Goal: Task Accomplishment & Management: Complete application form

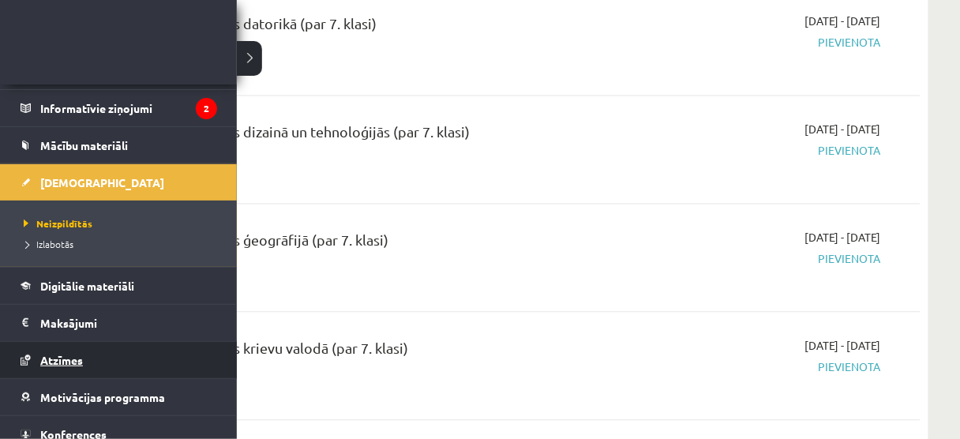
scroll to position [152, 0]
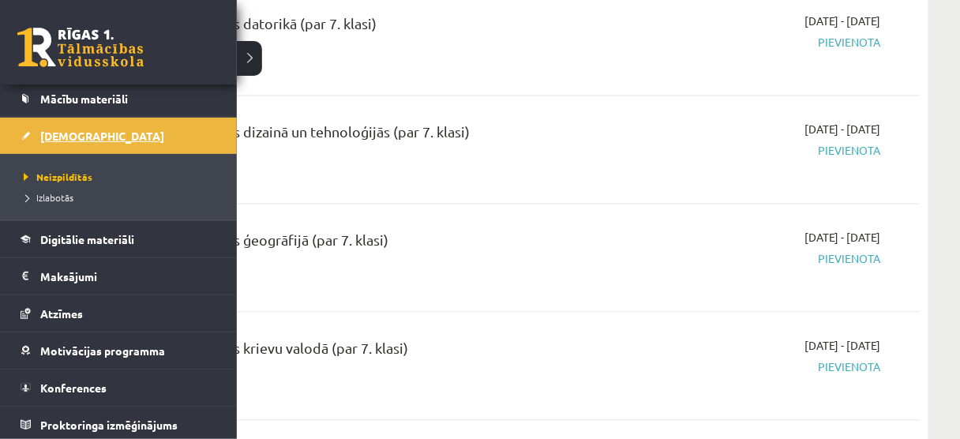
click at [62, 141] on link "[DEMOGRAPHIC_DATA]" at bounding box center [119, 136] width 197 height 36
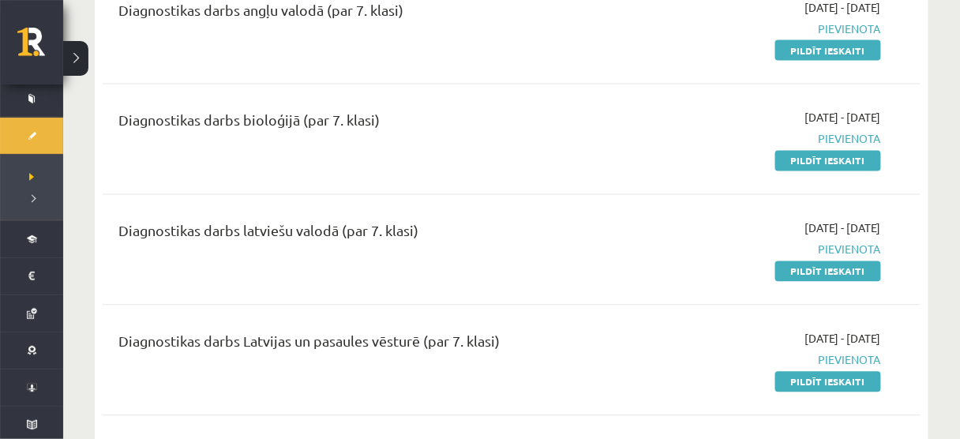
scroll to position [659, 0]
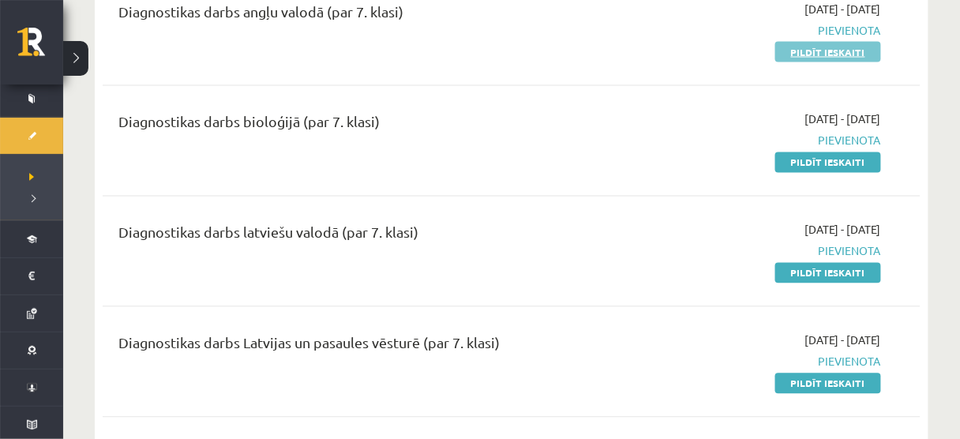
click at [832, 62] on link "Pildīt ieskaiti" at bounding box center [828, 52] width 106 height 21
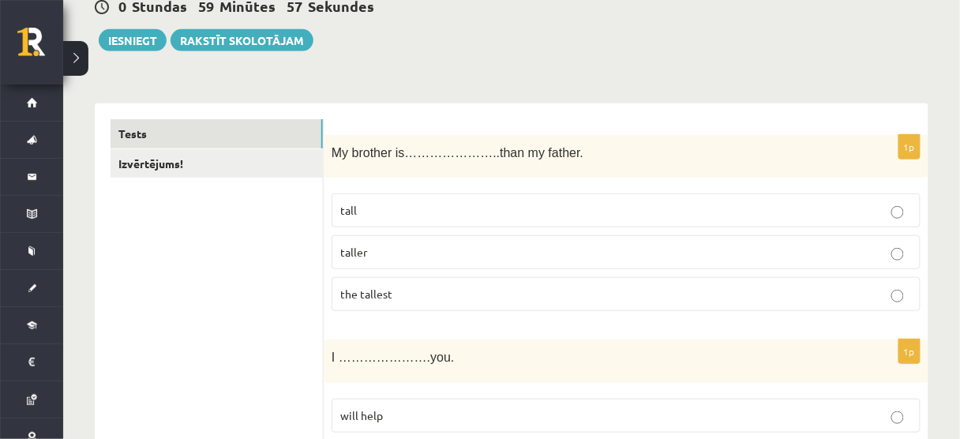
scroll to position [174, 0]
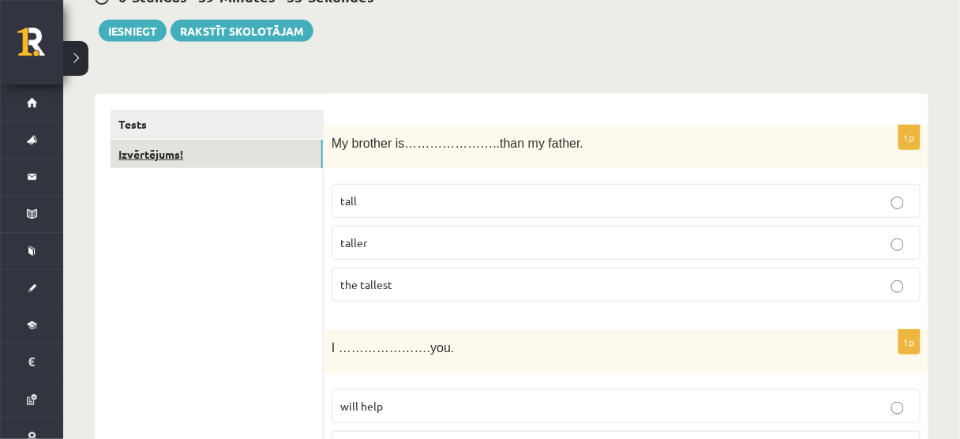
click at [238, 143] on link "Izvērtējums!" at bounding box center [217, 154] width 212 height 29
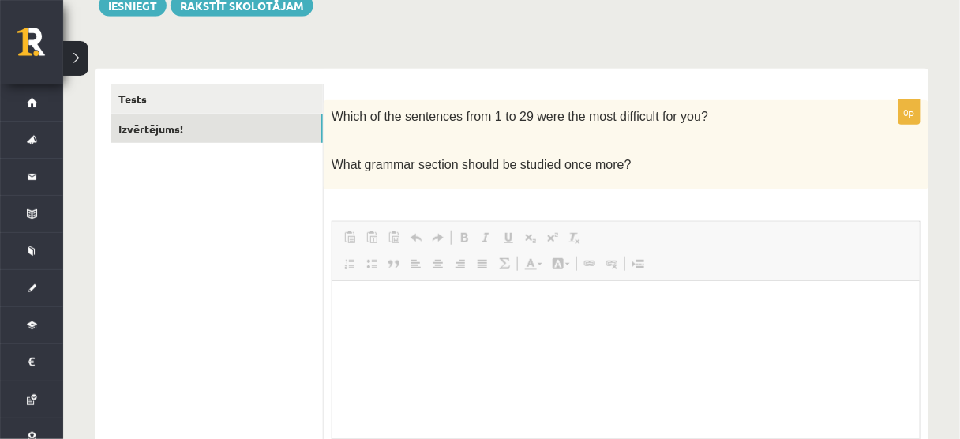
scroll to position [0, 0]
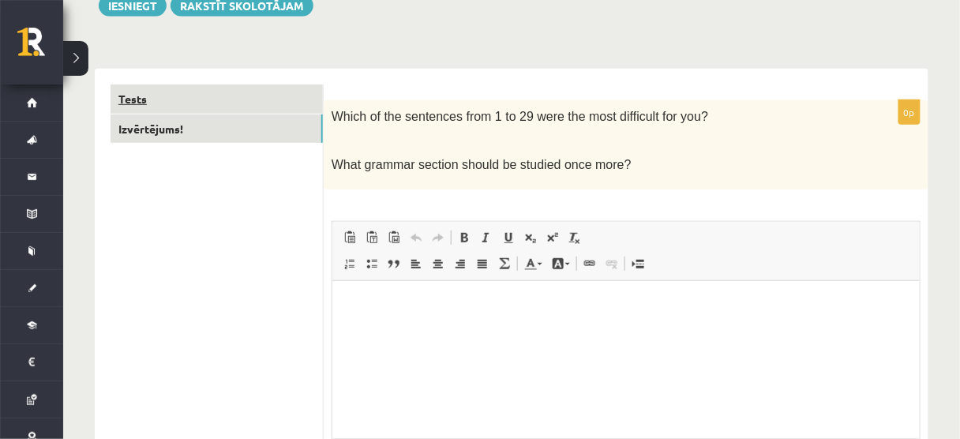
click at [259, 96] on link "Tests" at bounding box center [217, 98] width 212 height 29
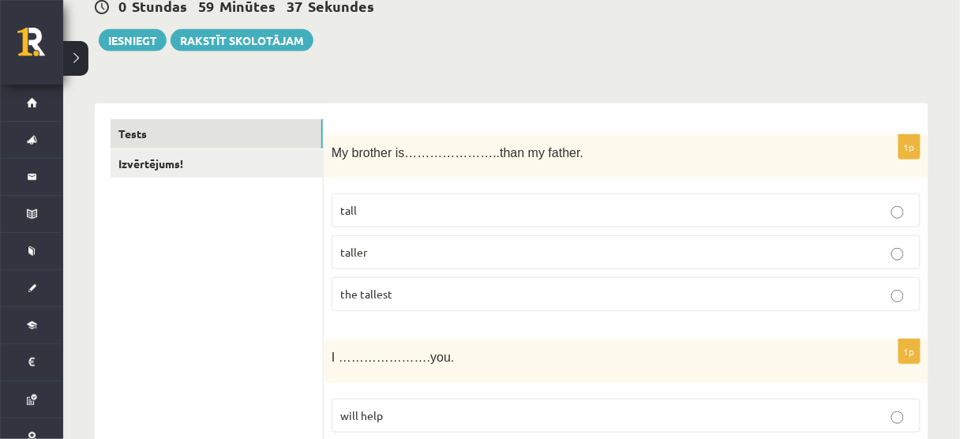
scroll to position [169, 0]
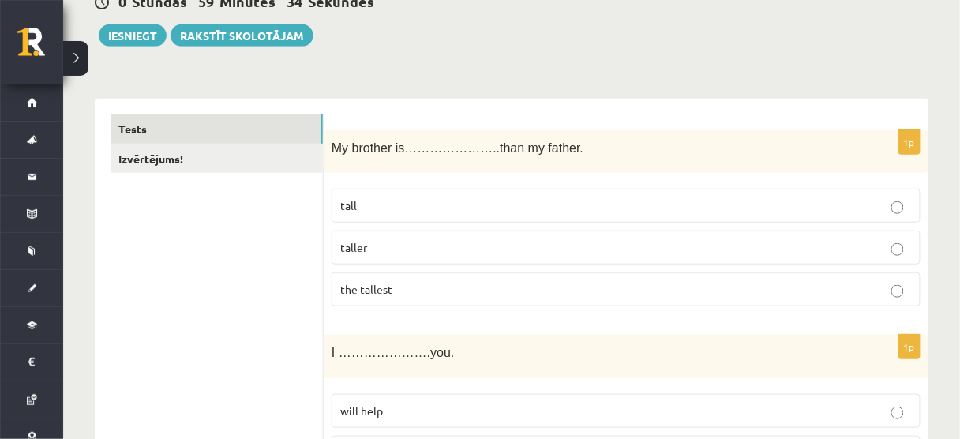
click at [354, 259] on label "taller" at bounding box center [626, 248] width 589 height 34
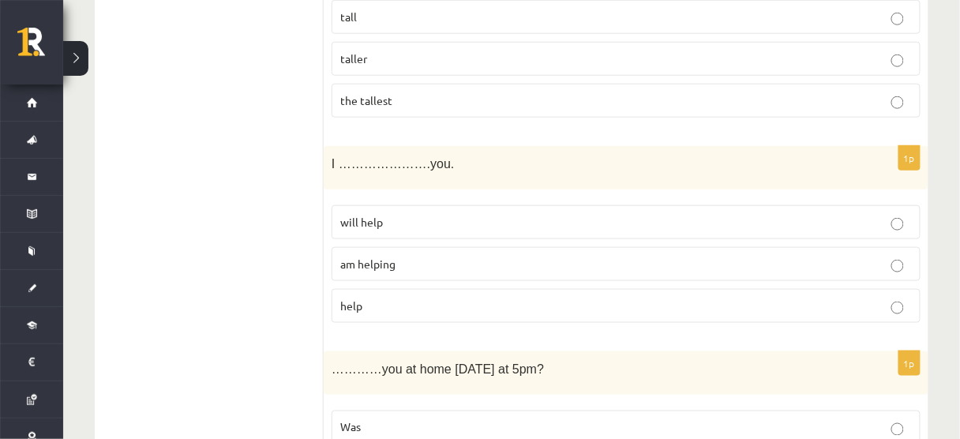
scroll to position [359, 0]
click at [347, 216] on span "will help" at bounding box center [361, 220] width 43 height 14
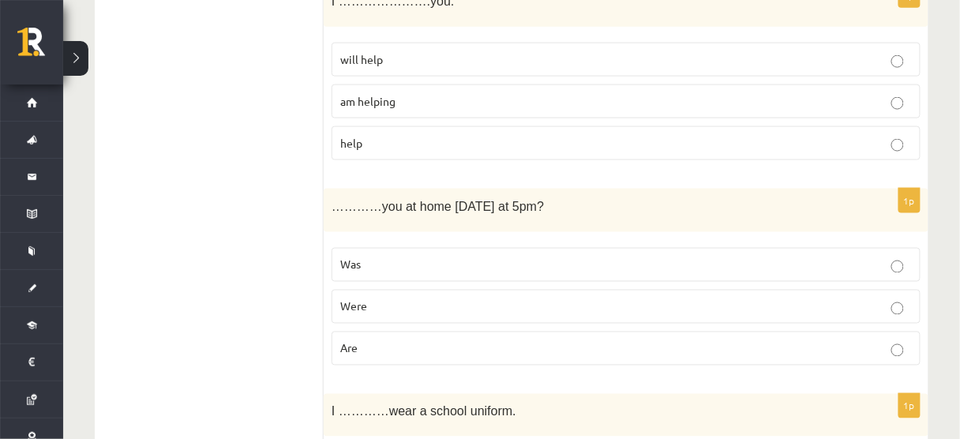
scroll to position [522, 0]
click at [362, 353] on label "Are" at bounding box center [626, 347] width 589 height 34
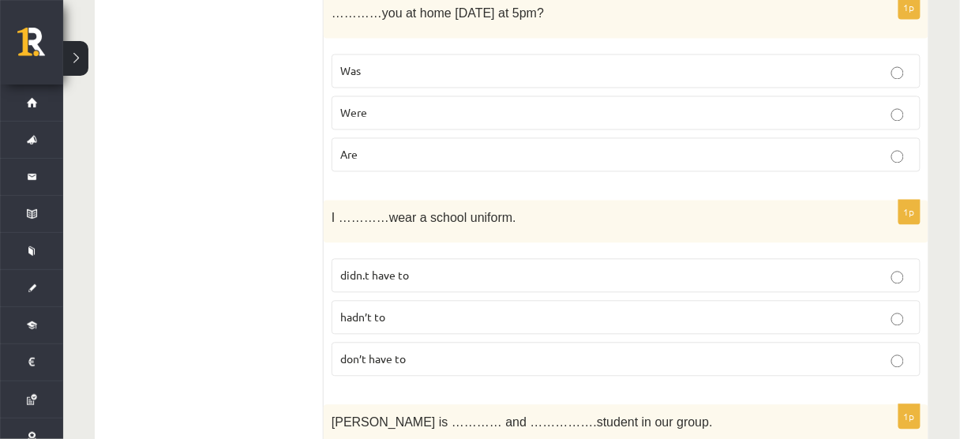
scroll to position [745, 0]
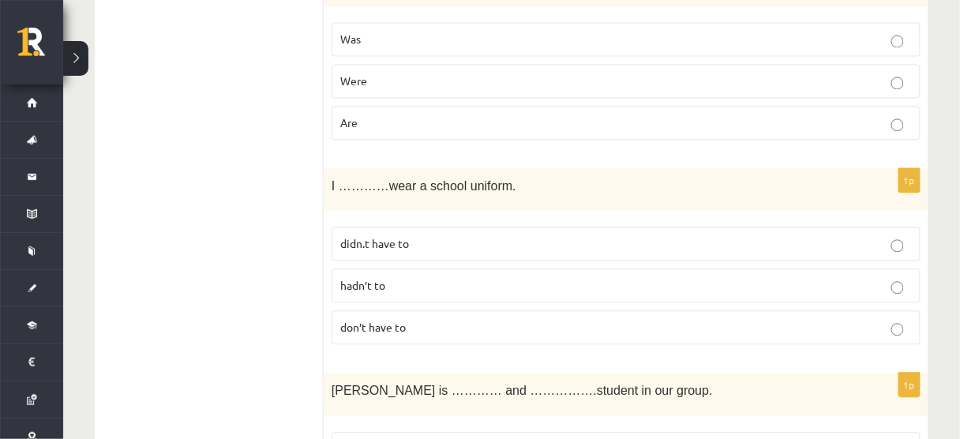
click at [359, 279] on span "hadn’t to" at bounding box center [362, 286] width 45 height 14
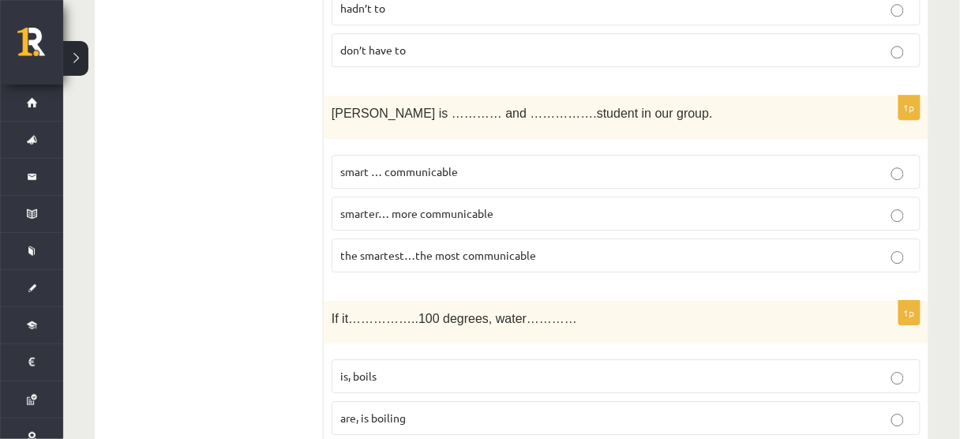
scroll to position [1024, 0]
click at [373, 205] on span "smarter… more communicable" at bounding box center [416, 212] width 153 height 14
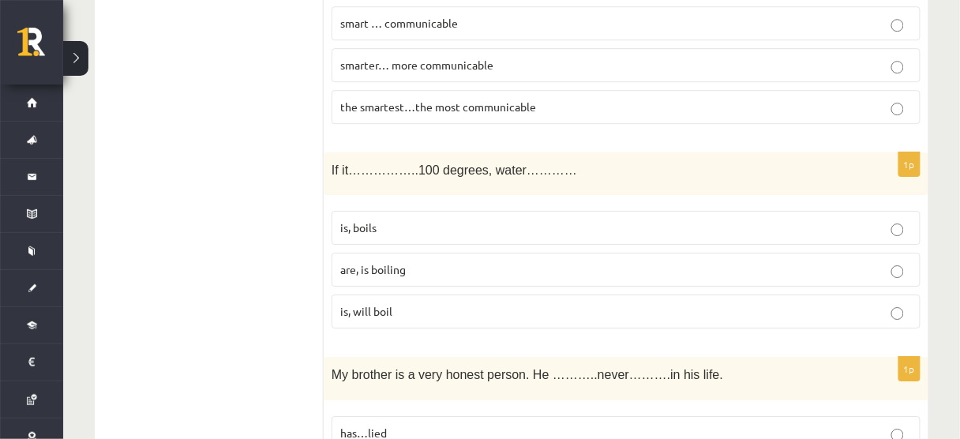
scroll to position [1172, 0]
click at [352, 227] on label "is, boils" at bounding box center [626, 227] width 589 height 34
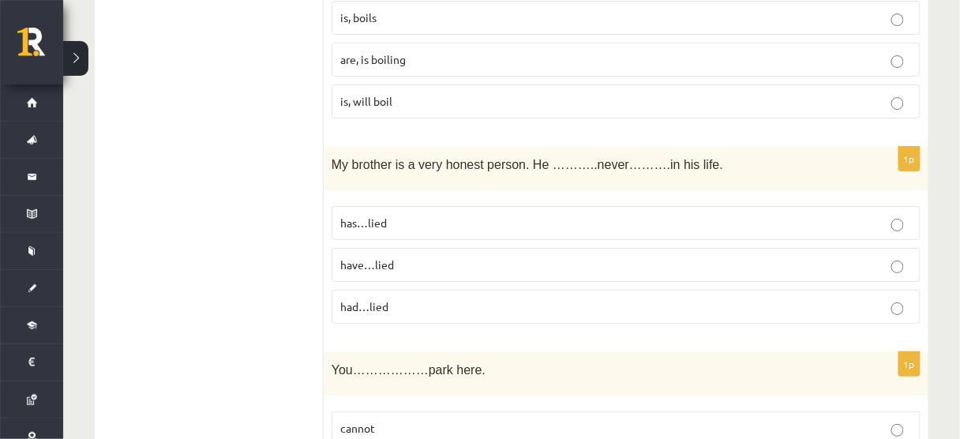
scroll to position [1382, 0]
click at [553, 263] on label "have…lied" at bounding box center [626, 264] width 589 height 34
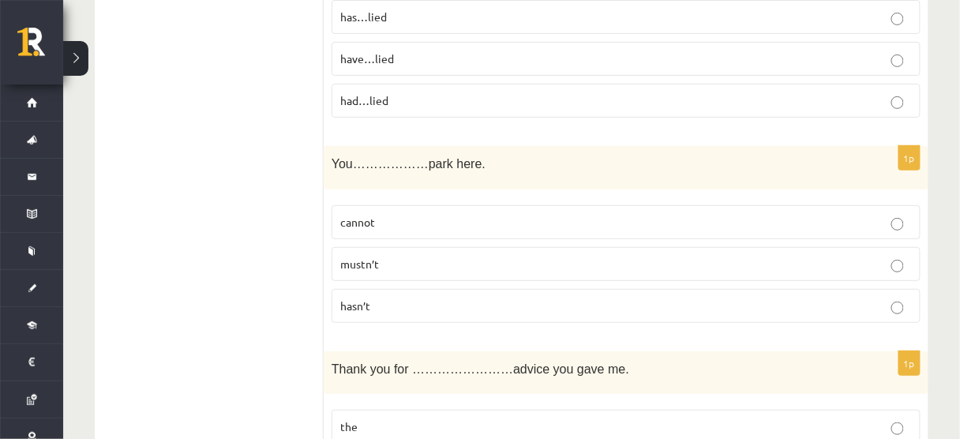
scroll to position [1588, 0]
click at [368, 256] on span "mustn’t" at bounding box center [359, 263] width 39 height 14
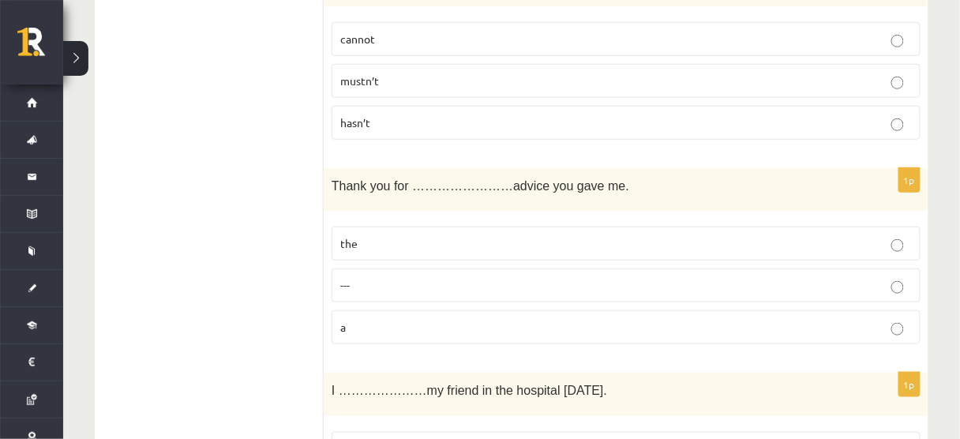
scroll to position [1773, 0]
click at [408, 275] on p "---" at bounding box center [626, 283] width 572 height 17
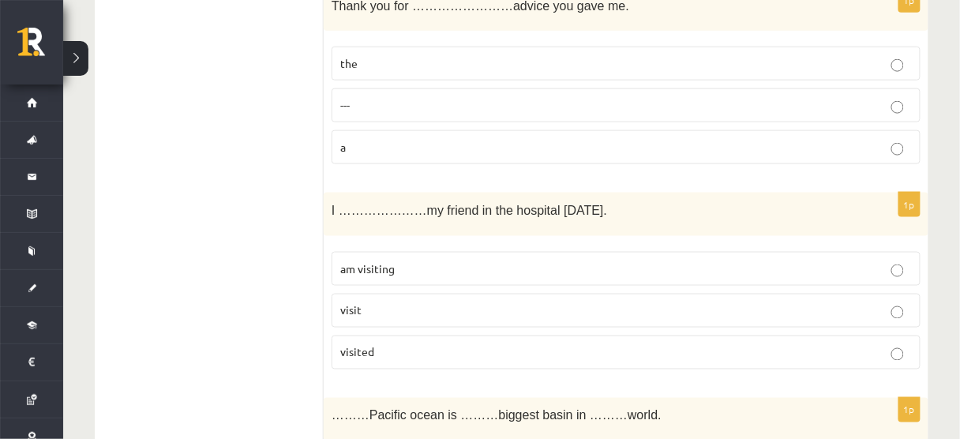
scroll to position [1951, 0]
click at [390, 261] on span "am visiting" at bounding box center [367, 268] width 54 height 14
click at [369, 344] on span "visited" at bounding box center [357, 351] width 34 height 14
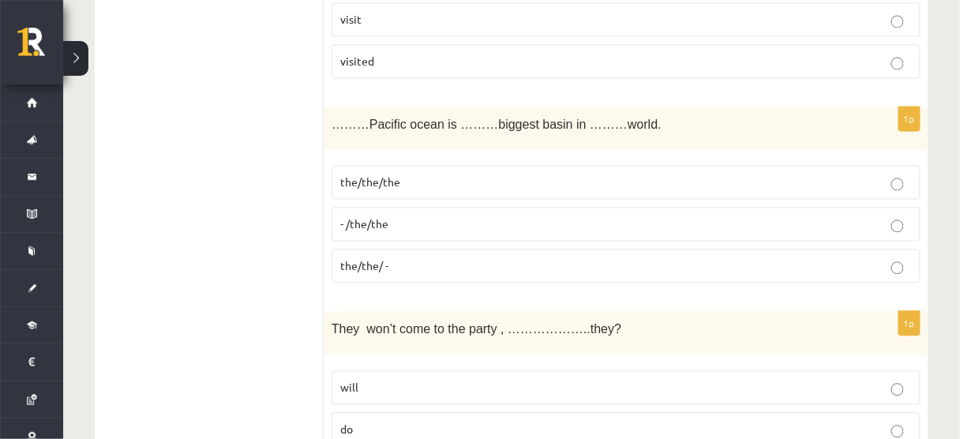
scroll to position [2242, 0]
click at [393, 174] on span "the/the/the" at bounding box center [370, 181] width 60 height 14
click at [389, 216] on p "- /the/the" at bounding box center [626, 224] width 572 height 17
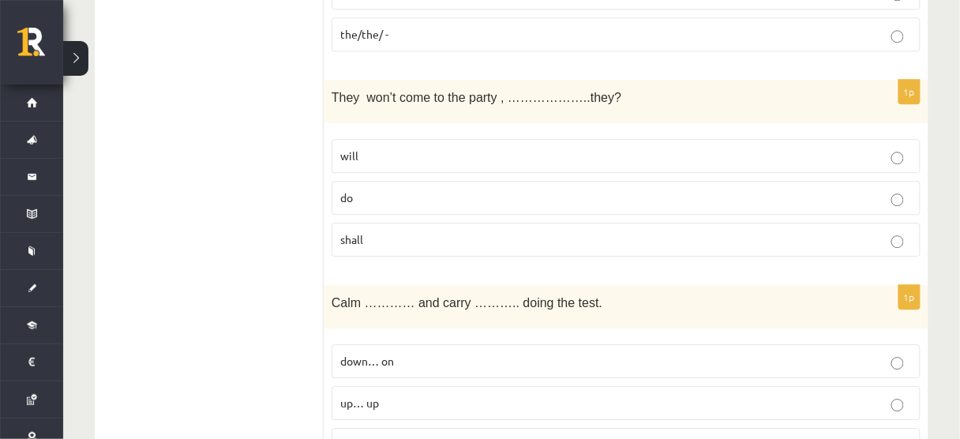
scroll to position [2476, 0]
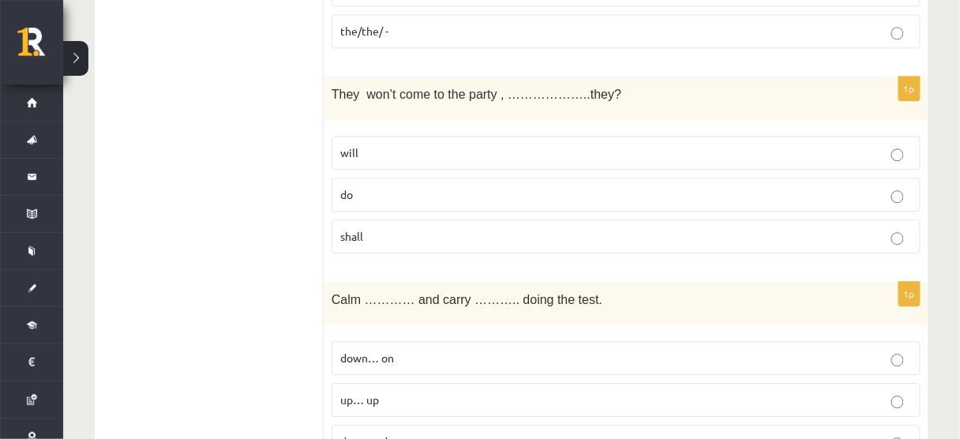
click at [358, 186] on p "do" at bounding box center [626, 194] width 572 height 17
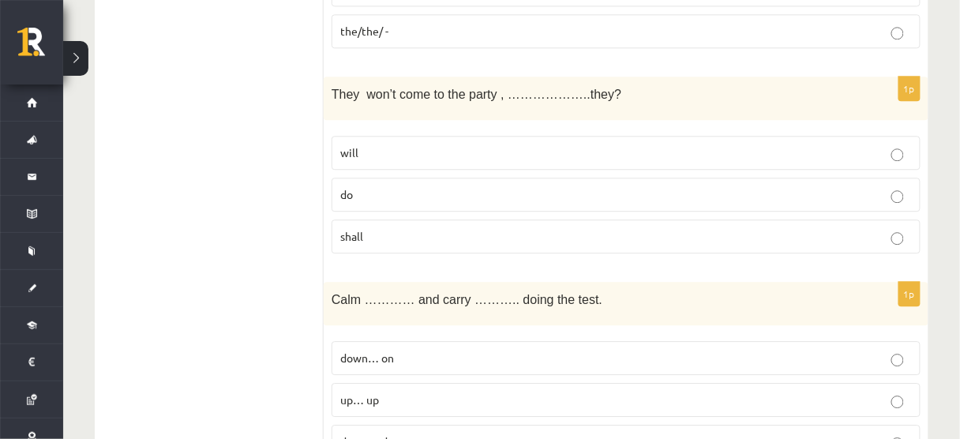
click at [440, 136] on label "will" at bounding box center [626, 153] width 589 height 34
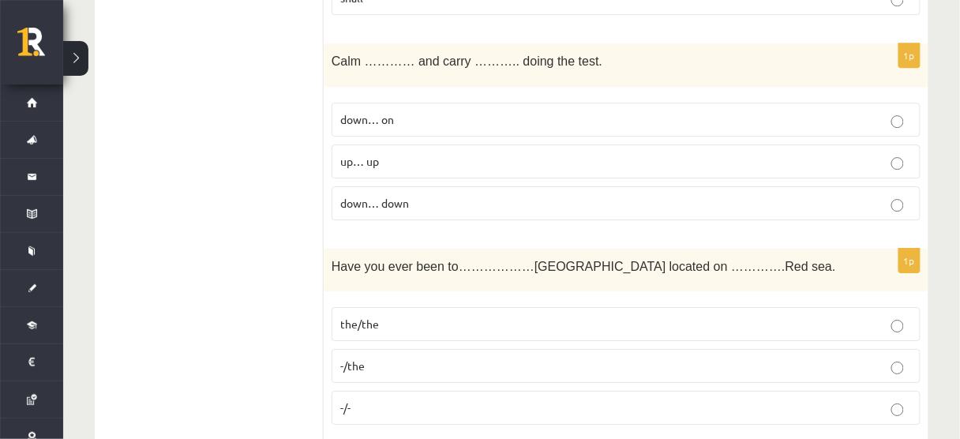
scroll to position [2720, 0]
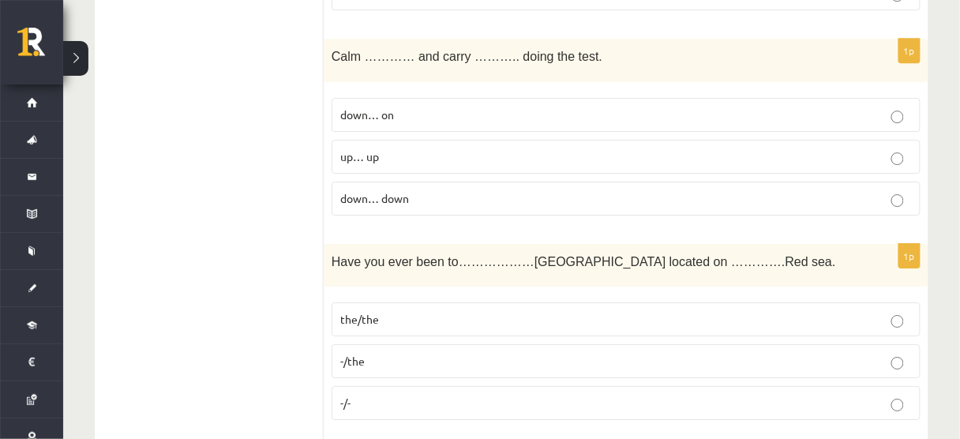
click at [354, 107] on span "down… on" at bounding box center [367, 114] width 54 height 14
click at [376, 353] on p "-/the" at bounding box center [626, 361] width 572 height 17
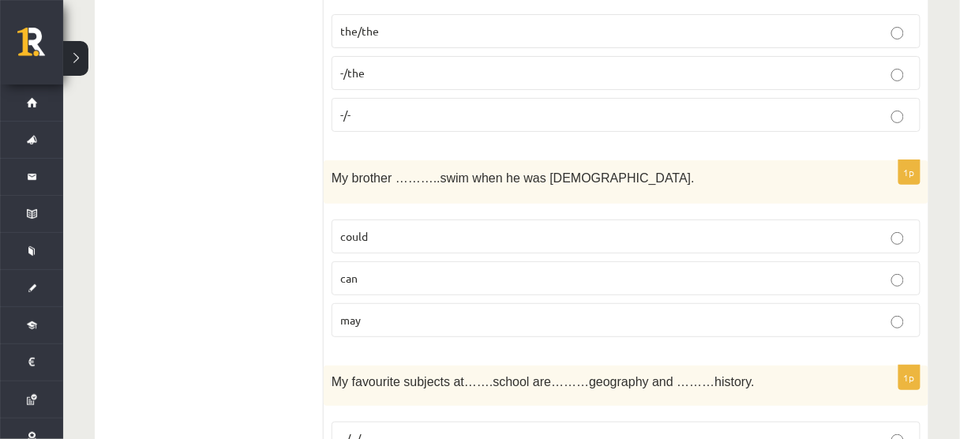
scroll to position [3011, 0]
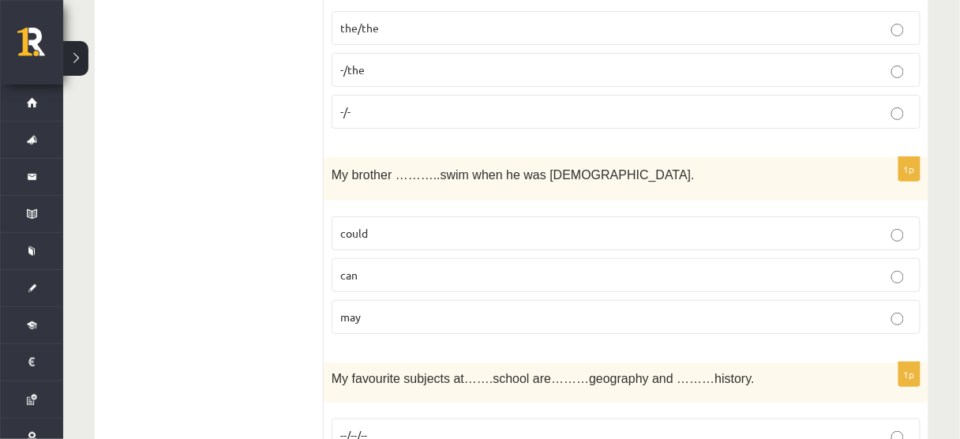
click at [392, 267] on p "can" at bounding box center [626, 275] width 572 height 17
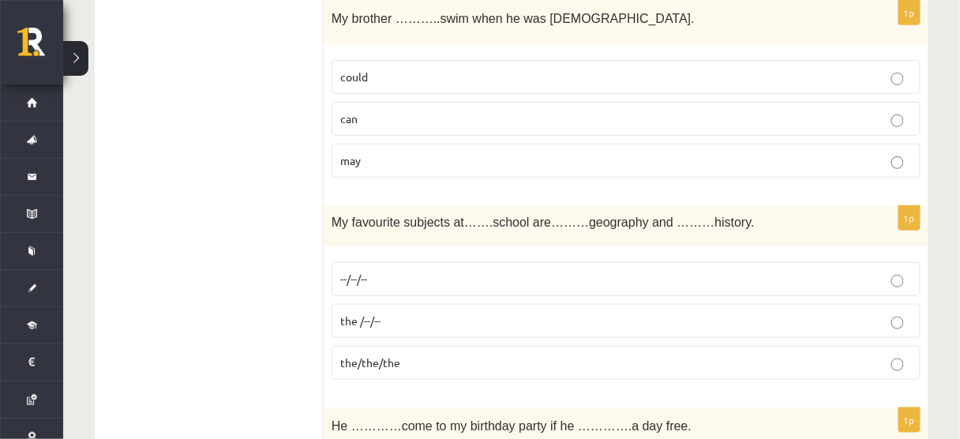
scroll to position [3167, 0]
click at [529, 312] on fieldset "--/--/-- the /--/-- the/the/the" at bounding box center [626, 319] width 589 height 130
click at [530, 304] on label "the /--/--" at bounding box center [626, 321] width 589 height 34
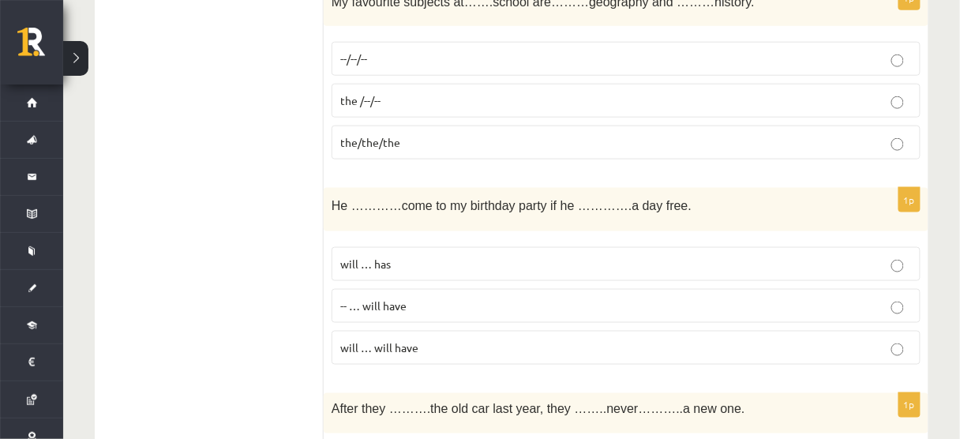
scroll to position [3389, 0]
click at [450, 338] on p "will … will have" at bounding box center [626, 346] width 572 height 17
drag, startPoint x: 450, startPoint y: 315, endPoint x: 521, endPoint y: 322, distance: 71.4
click at [521, 329] on label "will … will have" at bounding box center [626, 346] width 589 height 34
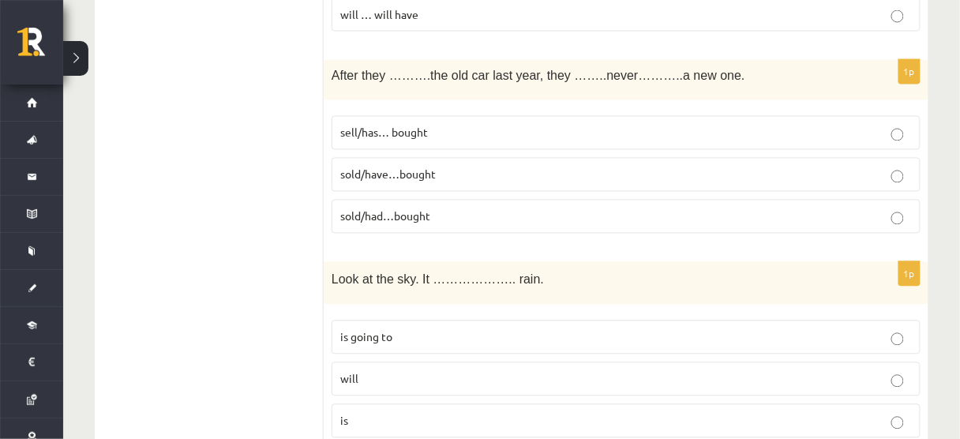
scroll to position [3730, 0]
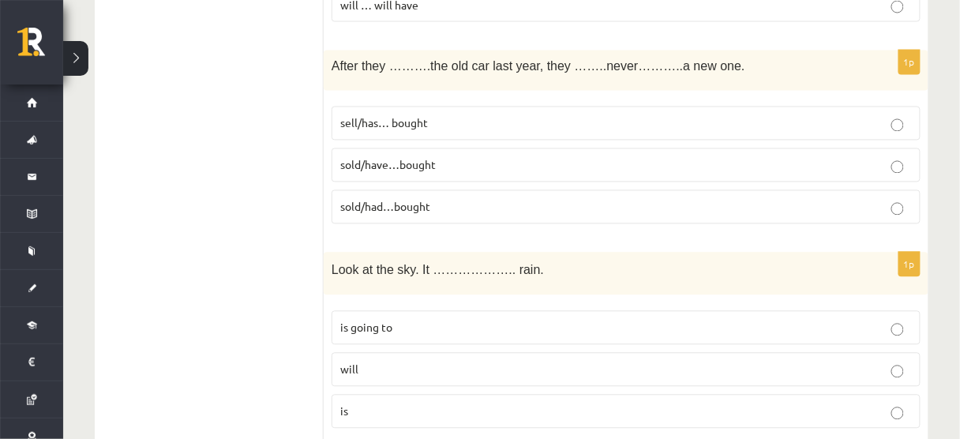
click at [845, 51] on div "After they ……….the old car last year, they ……..never………..a new one." at bounding box center [626, 71] width 605 height 40
click at [372, 199] on p "sold/had…bought" at bounding box center [626, 207] width 572 height 17
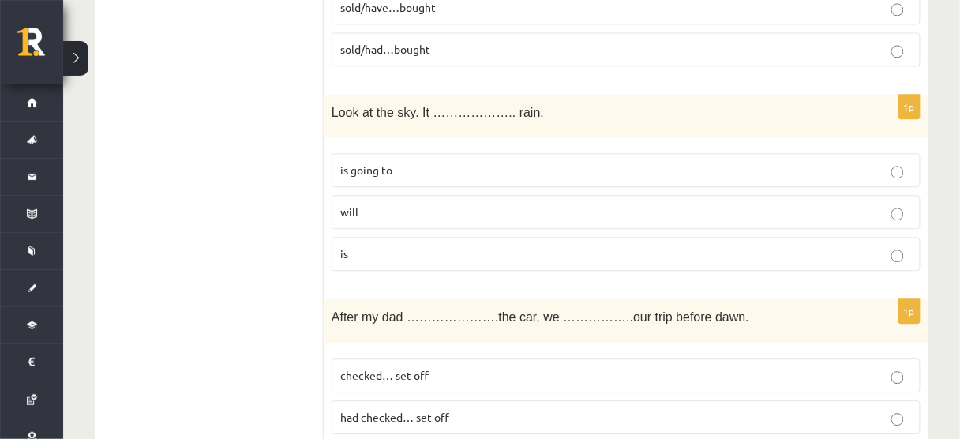
scroll to position [3890, 0]
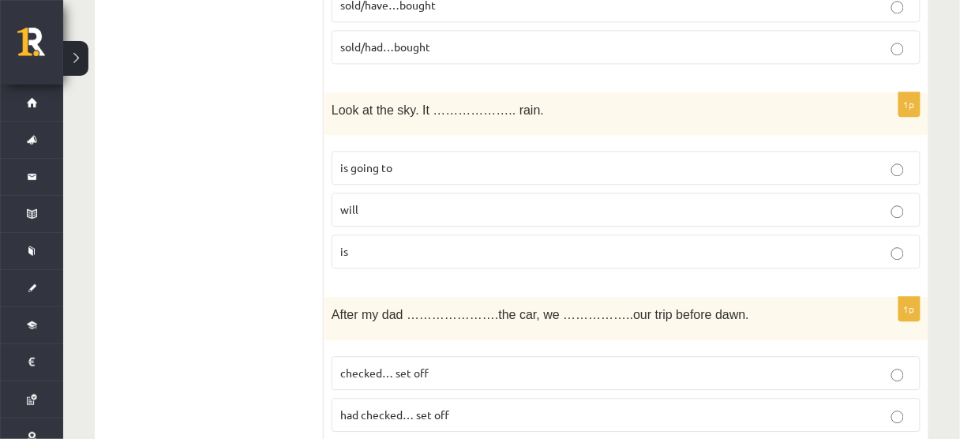
click at [411, 201] on p "will" at bounding box center [626, 209] width 572 height 17
click at [374, 160] on span "is going to" at bounding box center [366, 167] width 52 height 14
click at [572, 151] on label "is going to" at bounding box center [626, 168] width 589 height 34
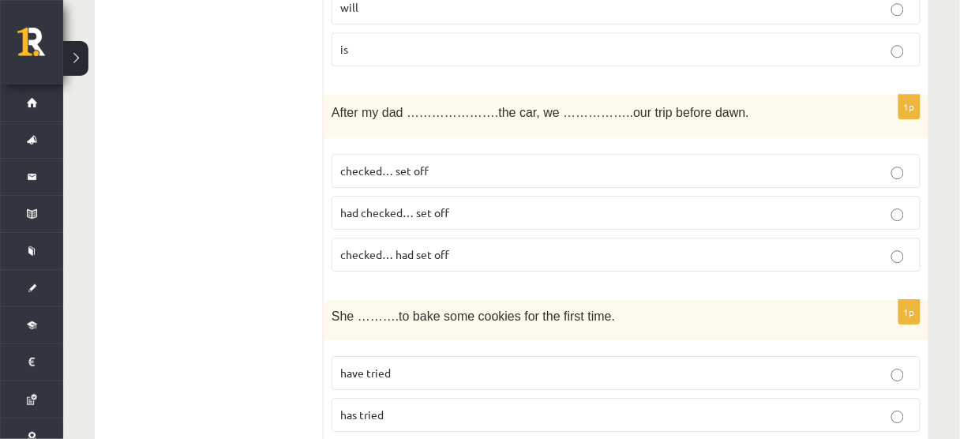
scroll to position [4105, 0]
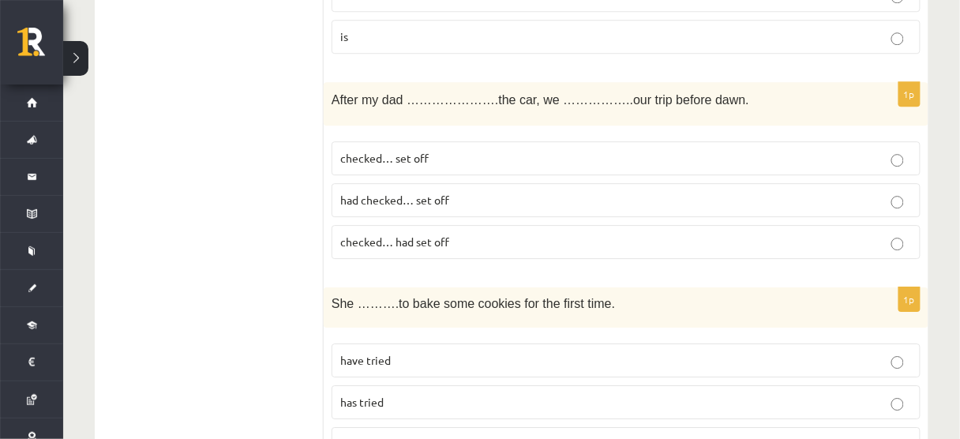
click at [478, 225] on label "checked… had set off" at bounding box center [626, 242] width 589 height 34
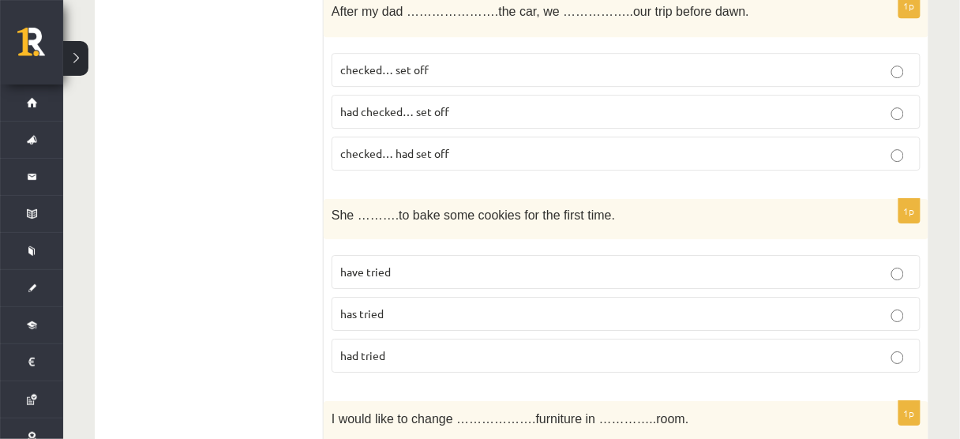
scroll to position [4228, 0]
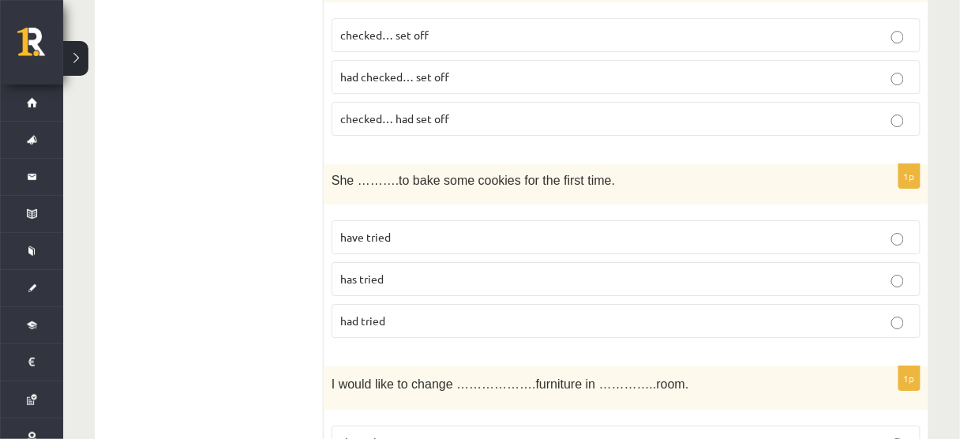
click at [396, 229] on p "have tried" at bounding box center [626, 237] width 572 height 17
click at [443, 271] on p "has tried" at bounding box center [626, 279] width 572 height 17
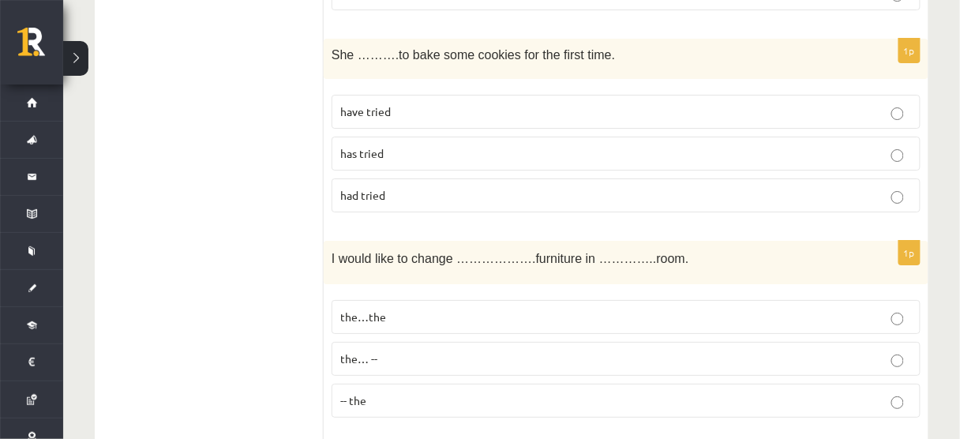
scroll to position [4427, 0]
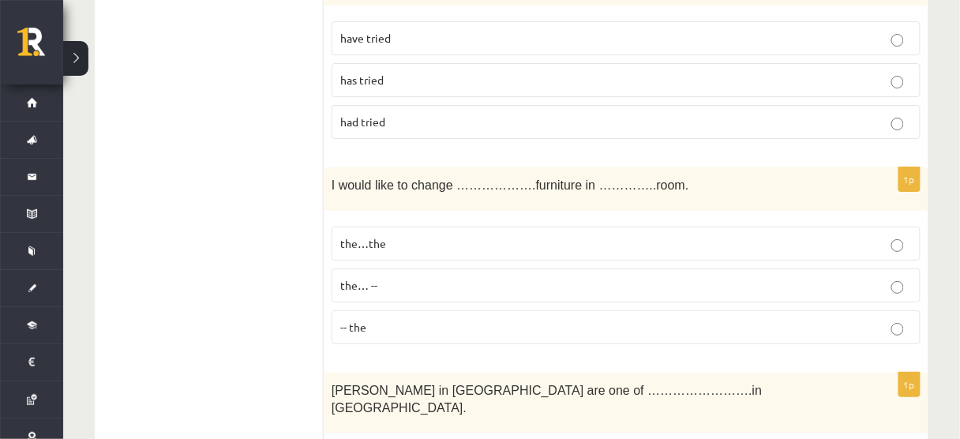
click at [369, 236] on span "the…the" at bounding box center [363, 243] width 46 height 14
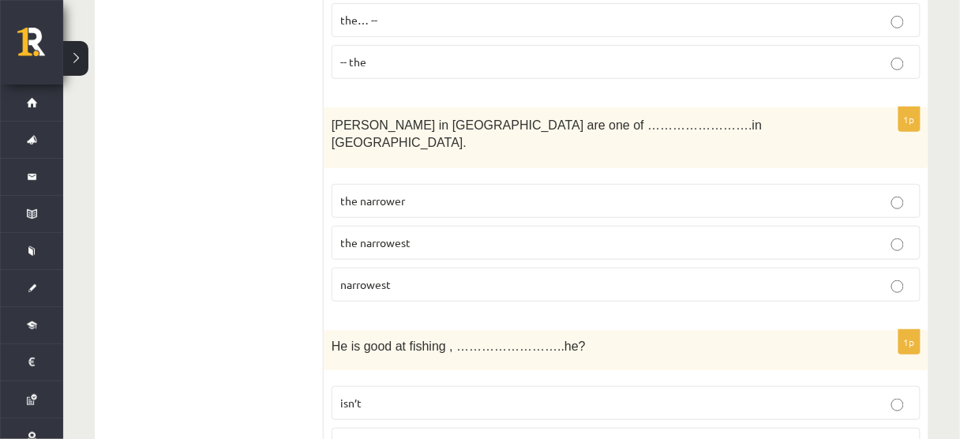
scroll to position [4692, 0]
click at [428, 276] on p "narrowest" at bounding box center [626, 284] width 572 height 17
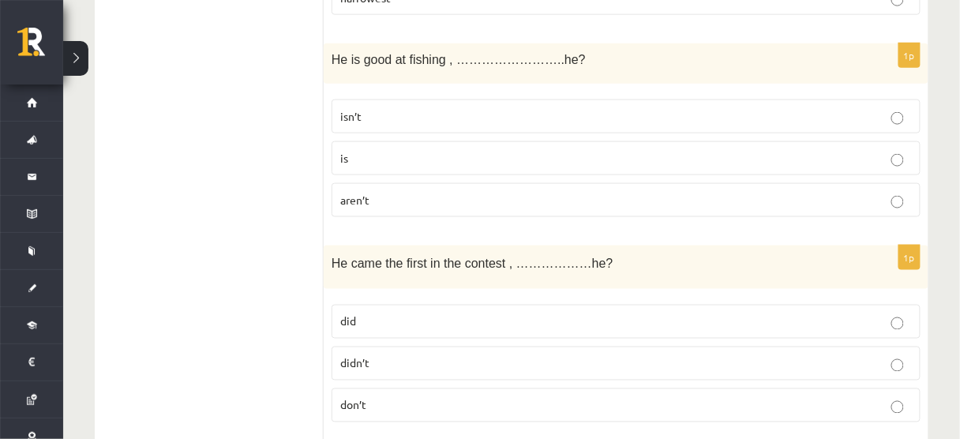
scroll to position [4958, 0]
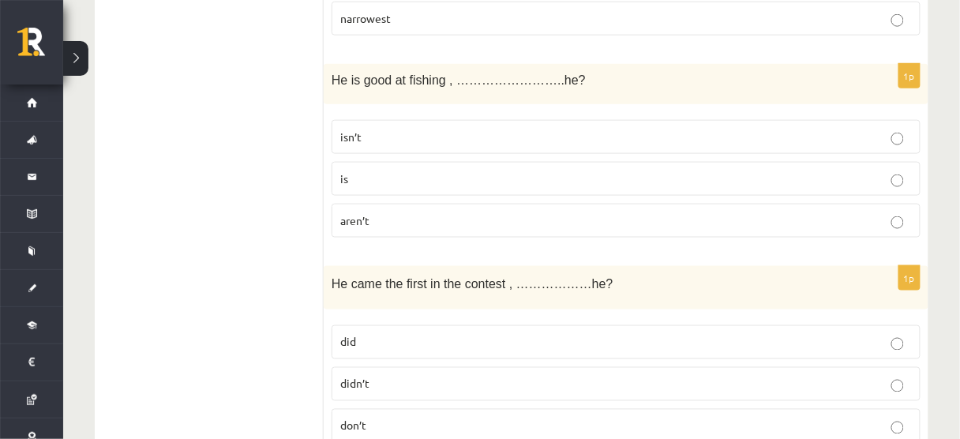
click at [401, 129] on p "isn’t" at bounding box center [626, 137] width 572 height 17
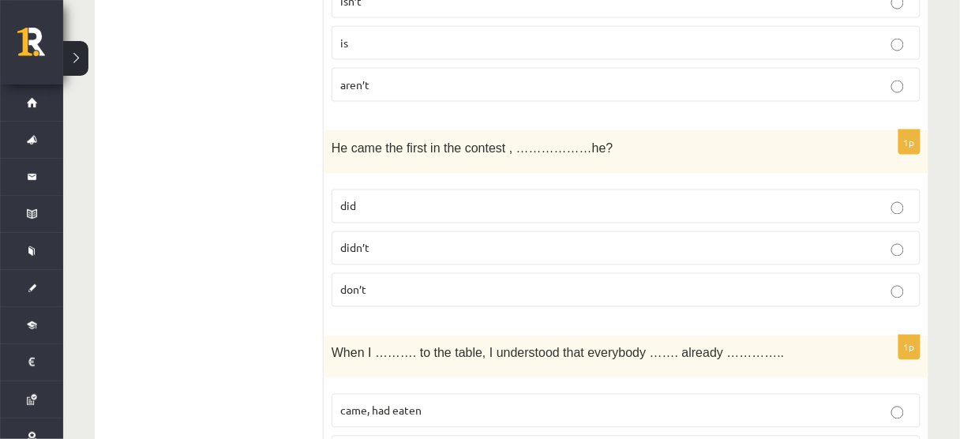
scroll to position [5096, 0]
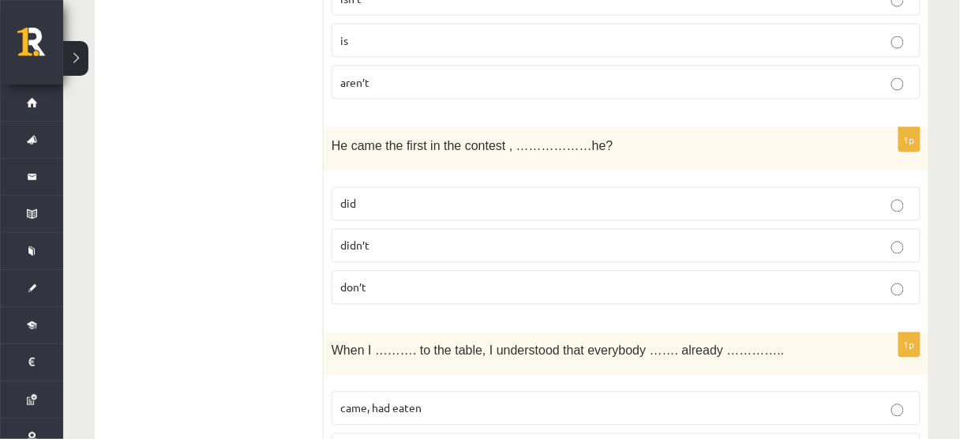
click at [403, 279] on p "don’t" at bounding box center [626, 287] width 572 height 17
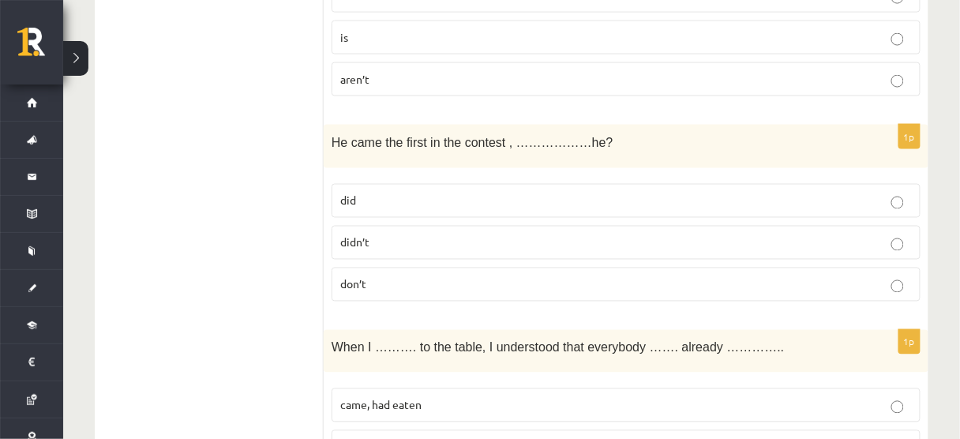
click at [404, 193] on p "did" at bounding box center [626, 201] width 572 height 17
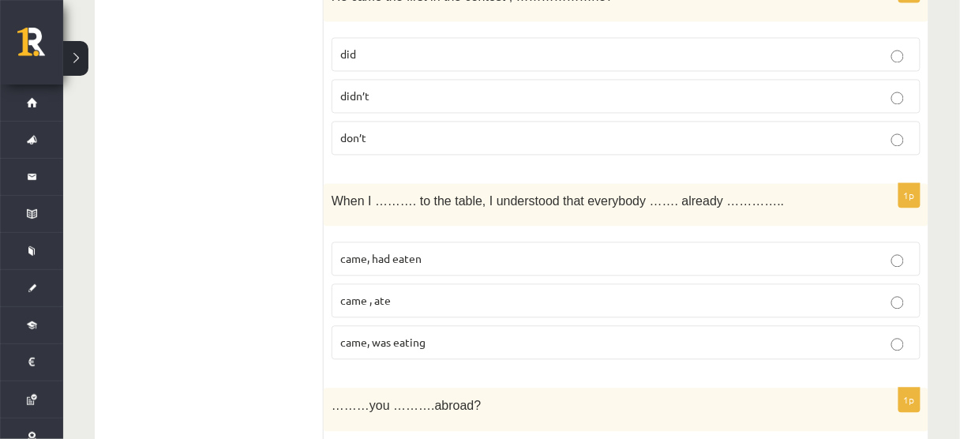
scroll to position [5248, 0]
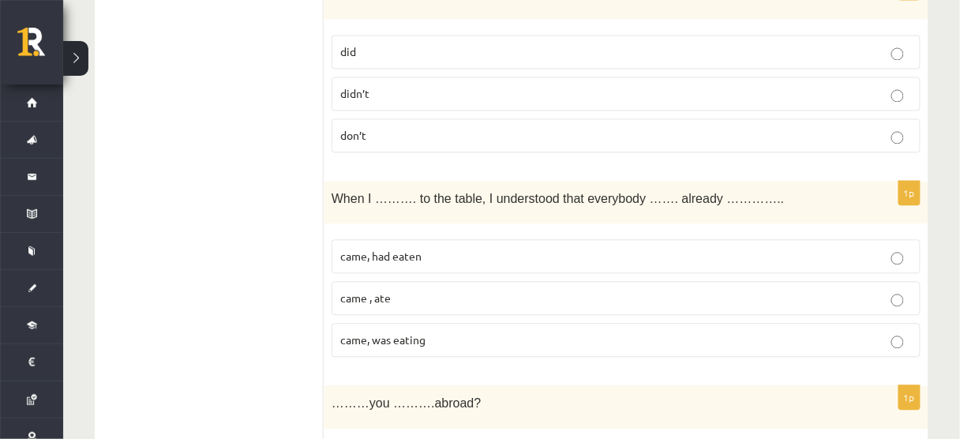
click at [362, 333] on span "came, was eating" at bounding box center [382, 340] width 85 height 14
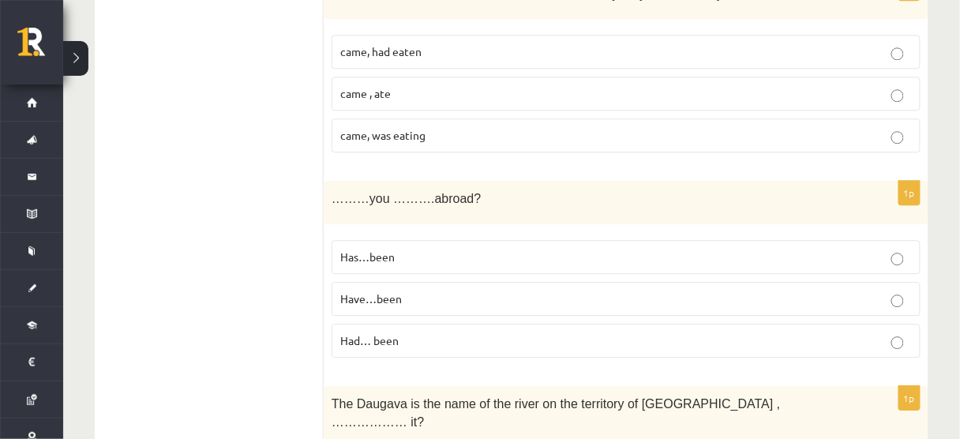
scroll to position [5460, 0]
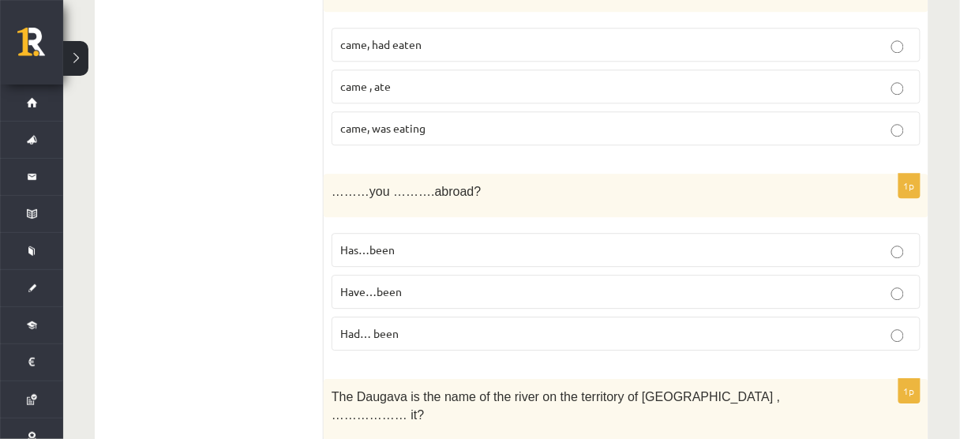
click at [351, 284] on span "Have…been" at bounding box center [371, 291] width 62 height 14
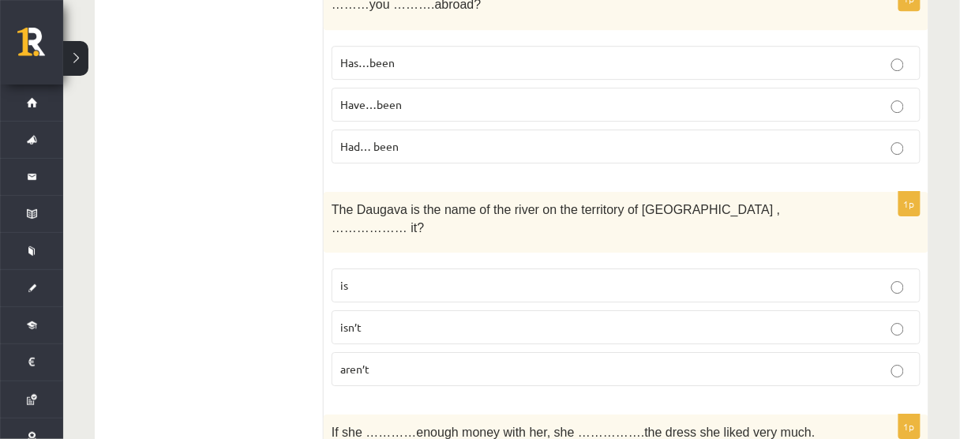
scroll to position [5648, 0]
click at [617, 276] on p "is" at bounding box center [626, 284] width 572 height 17
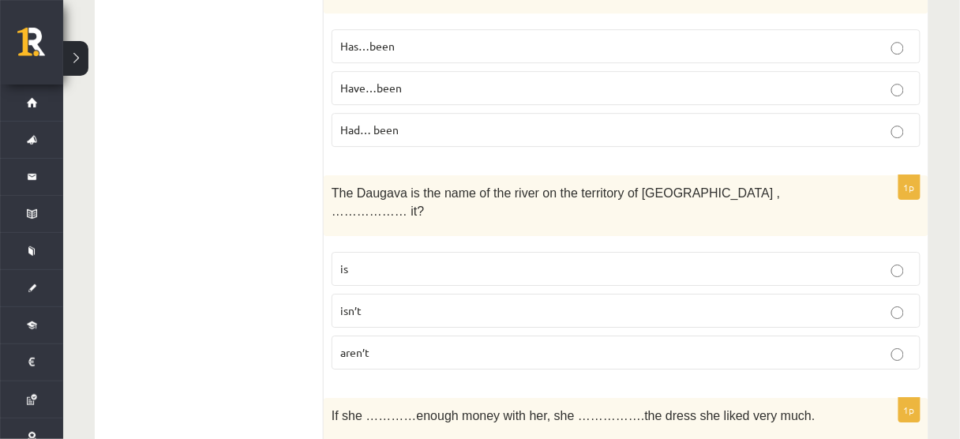
scroll to position [5771, 0]
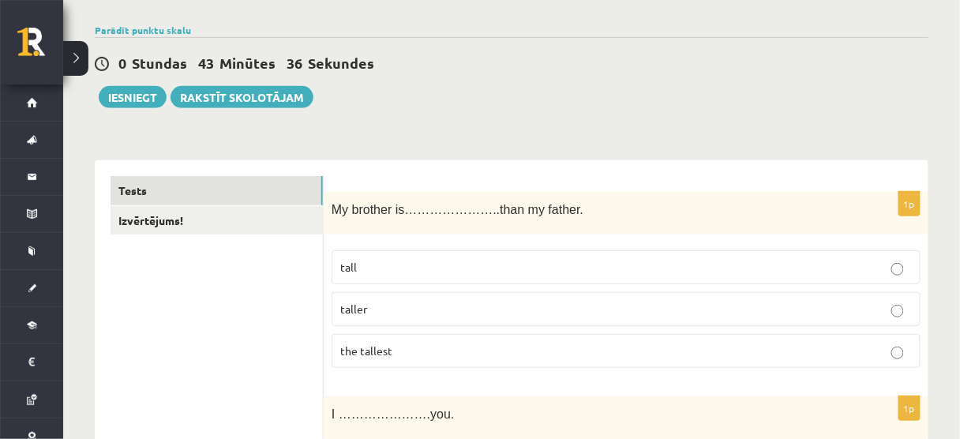
scroll to position [0, 0]
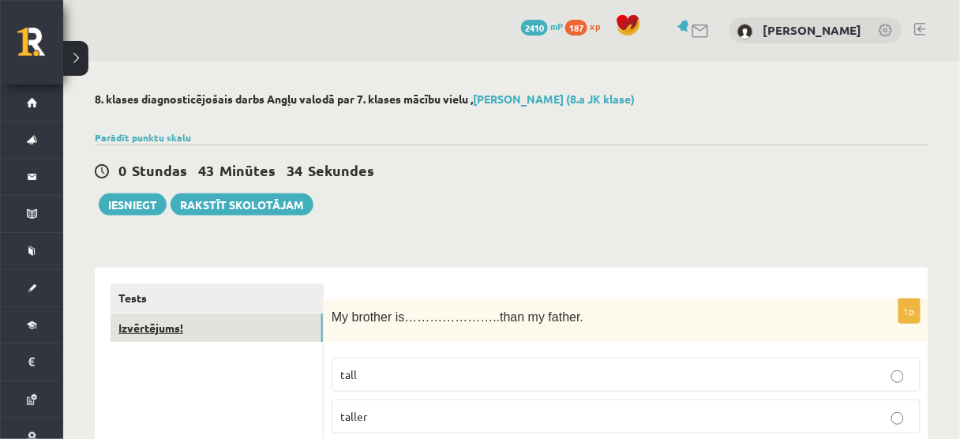
click at [308, 329] on link "Izvērtējums!" at bounding box center [217, 327] width 212 height 29
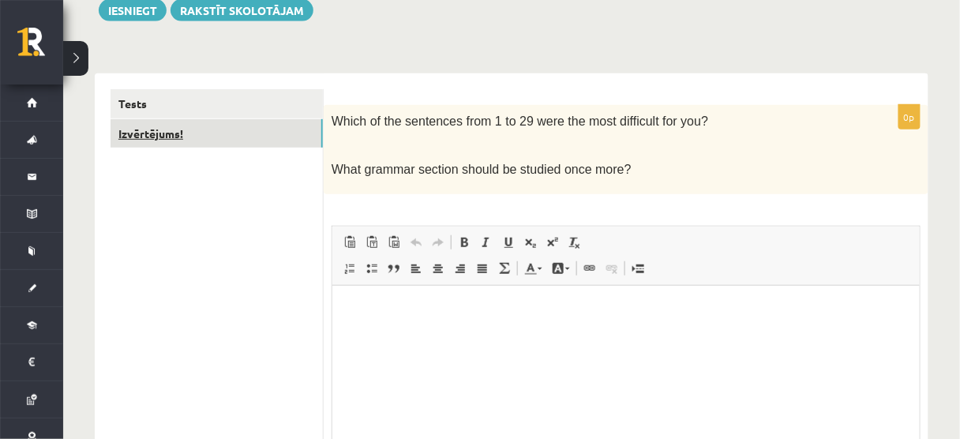
scroll to position [195, 0]
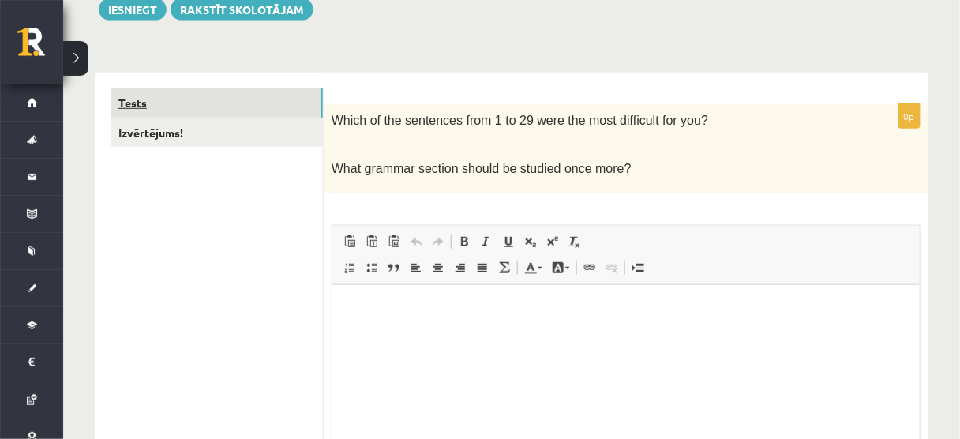
click at [306, 103] on link "Tests" at bounding box center [217, 102] width 212 height 29
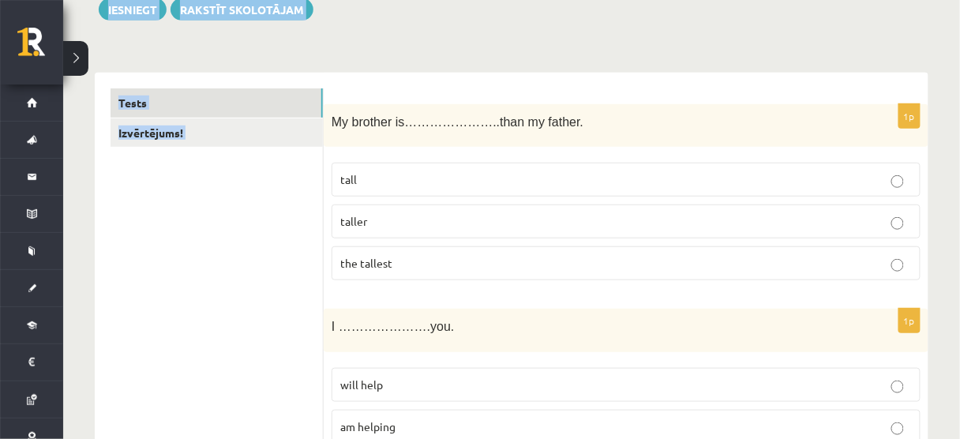
drag, startPoint x: 306, startPoint y: 103, endPoint x: 279, endPoint y: 148, distance: 52.8
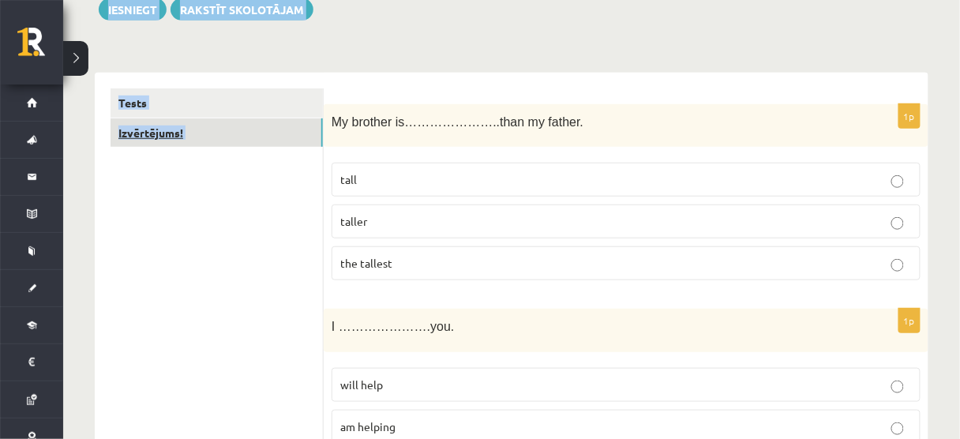
click at [279, 142] on link "Izvērtējums!" at bounding box center [217, 132] width 212 height 29
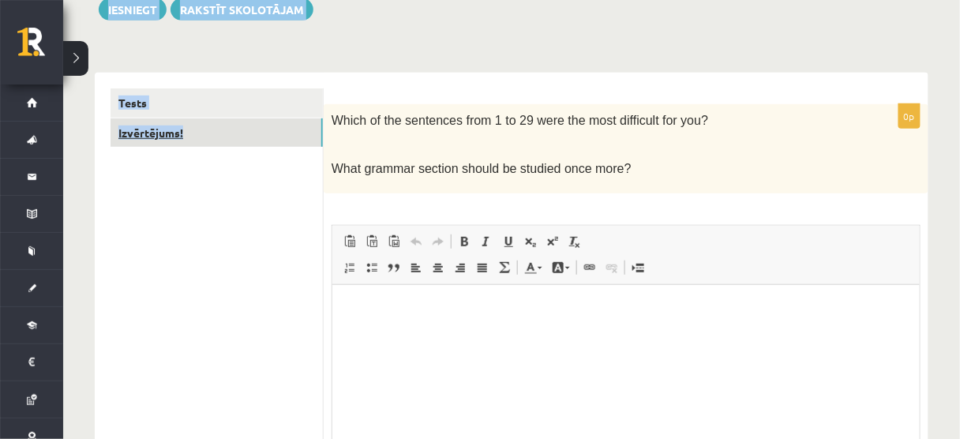
scroll to position [0, 0]
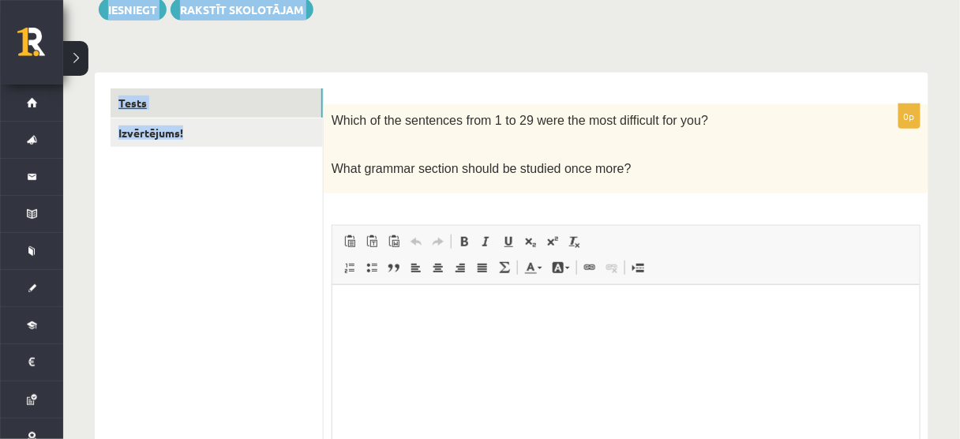
click at [136, 100] on link "Tests" at bounding box center [217, 102] width 212 height 29
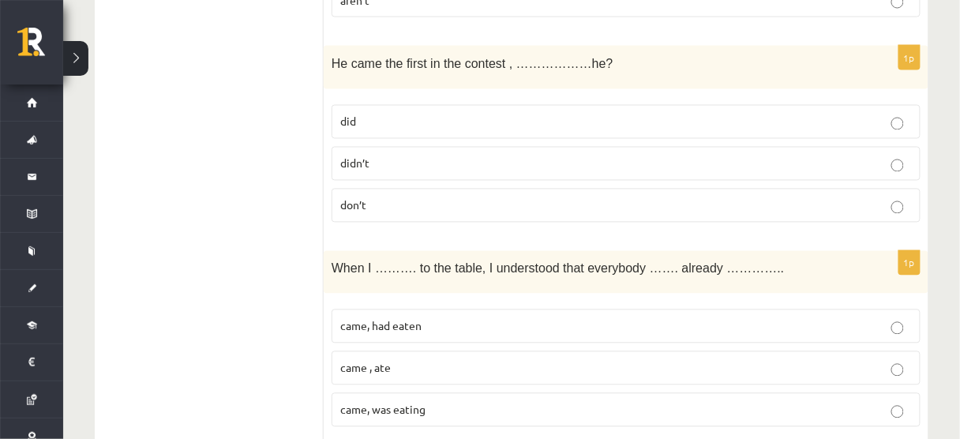
scroll to position [5164, 0]
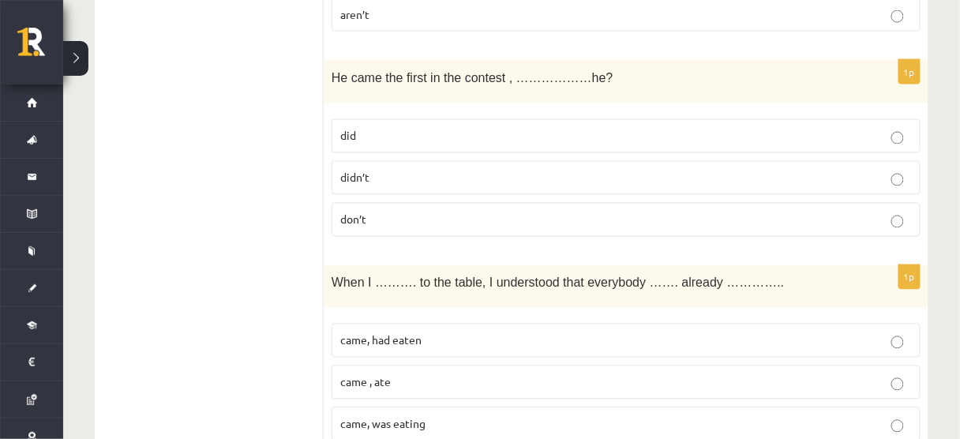
click at [852, 60] on div "He came the first in the contest , ………………he?" at bounding box center [626, 81] width 605 height 43
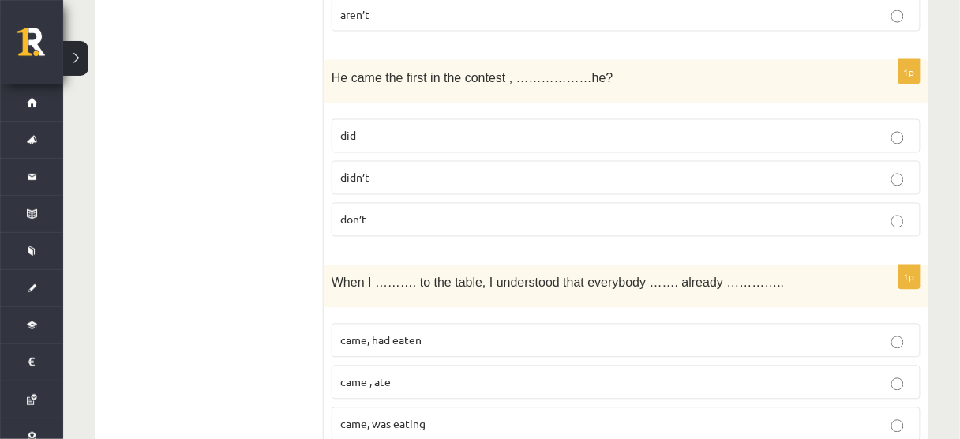
click at [343, 171] on span "didn’t" at bounding box center [354, 178] width 29 height 14
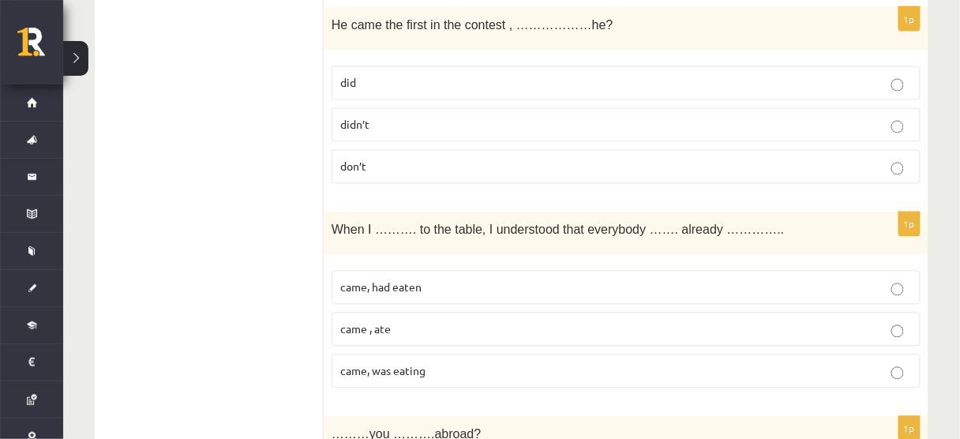
scroll to position [5223, 0]
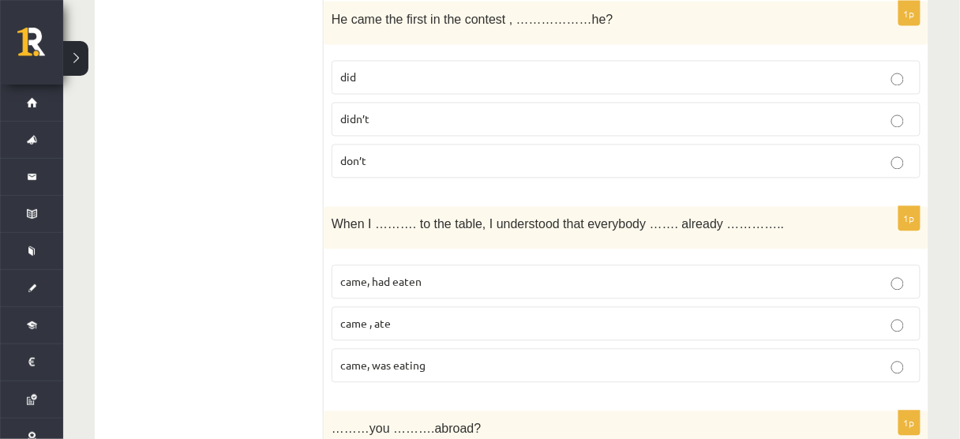
click at [408, 275] on span "came, had eaten" at bounding box center [380, 282] width 81 height 14
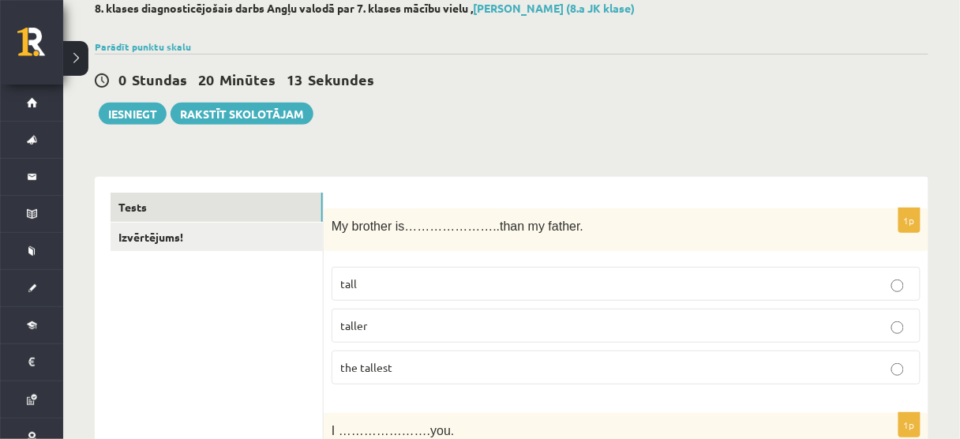
scroll to position [81, 0]
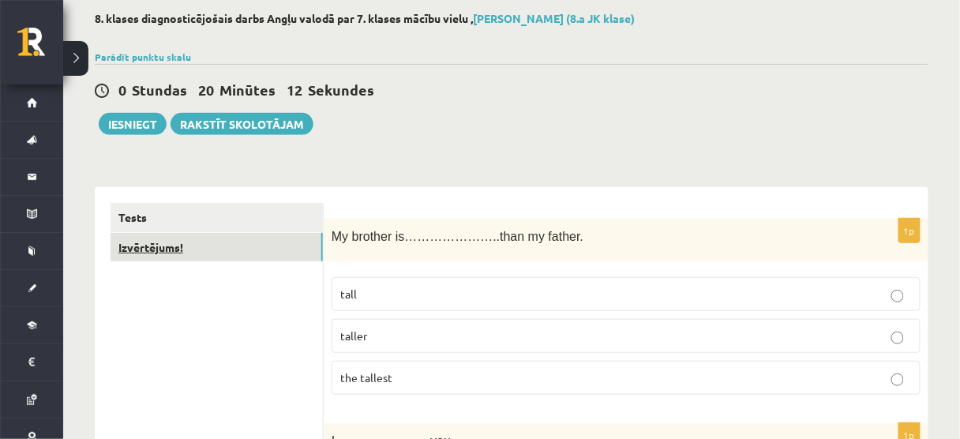
click at [242, 247] on link "Izvērtējums!" at bounding box center [217, 247] width 212 height 29
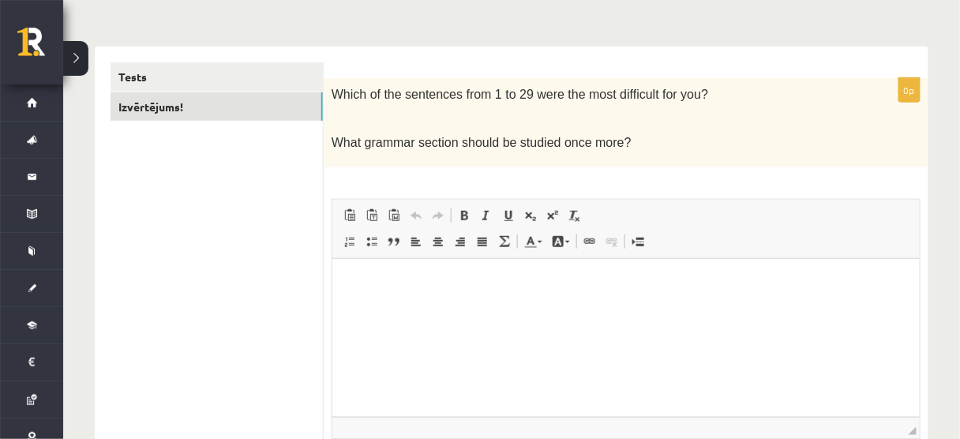
scroll to position [221, 0]
click at [450, 306] on html at bounding box center [625, 282] width 587 height 48
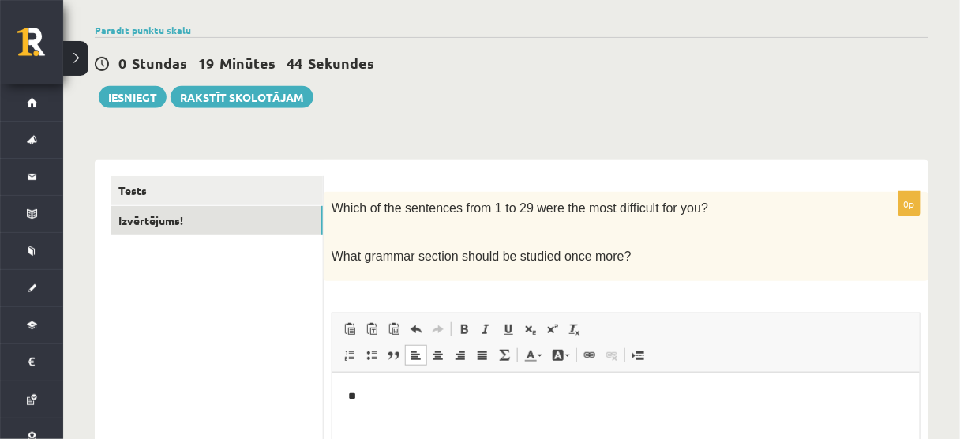
scroll to position [107, 0]
click at [145, 96] on button "Iesniegt" at bounding box center [133, 98] width 68 height 22
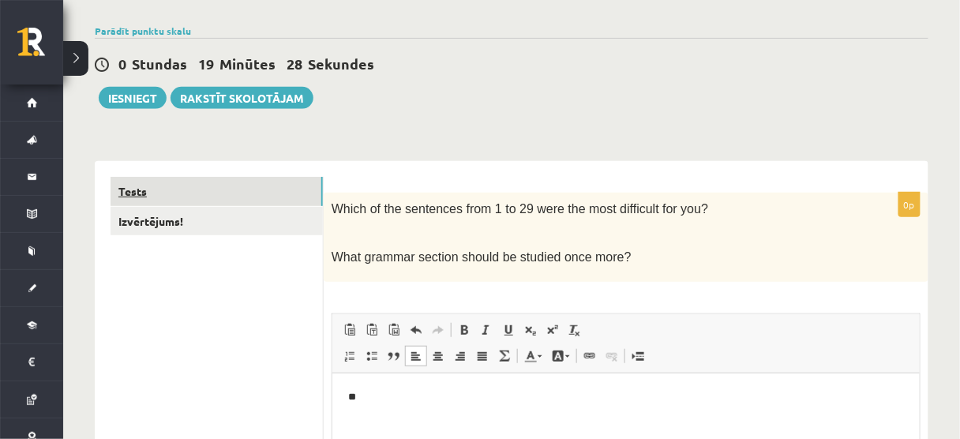
click at [221, 189] on link "Tests" at bounding box center [217, 191] width 212 height 29
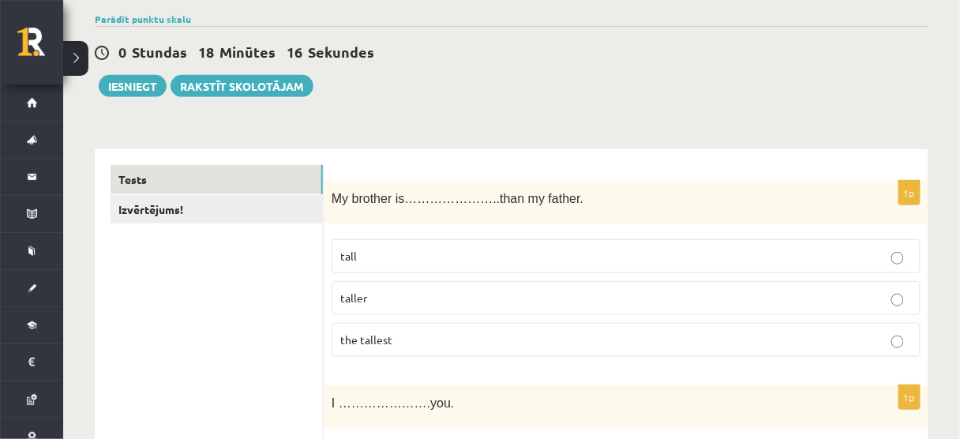
scroll to position [118, 0]
click at [151, 92] on button "Iesniegt" at bounding box center [133, 87] width 68 height 22
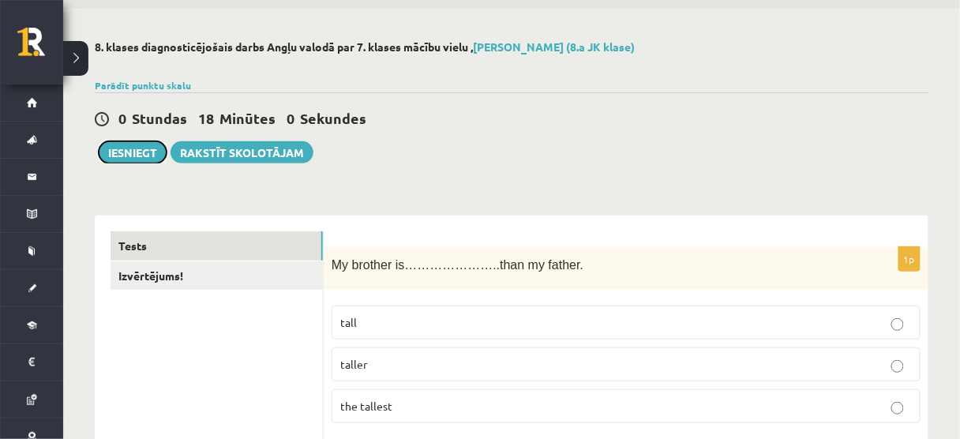
scroll to position [0, 0]
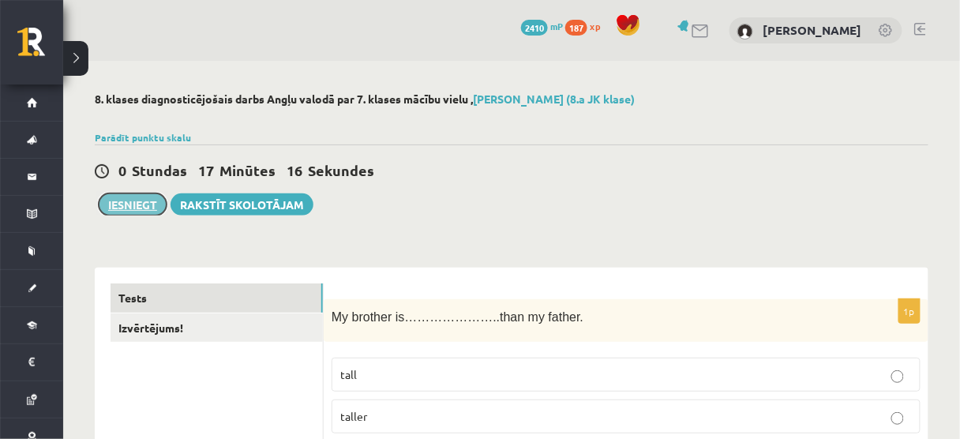
click at [130, 201] on button "Iesniegt" at bounding box center [133, 204] width 68 height 22
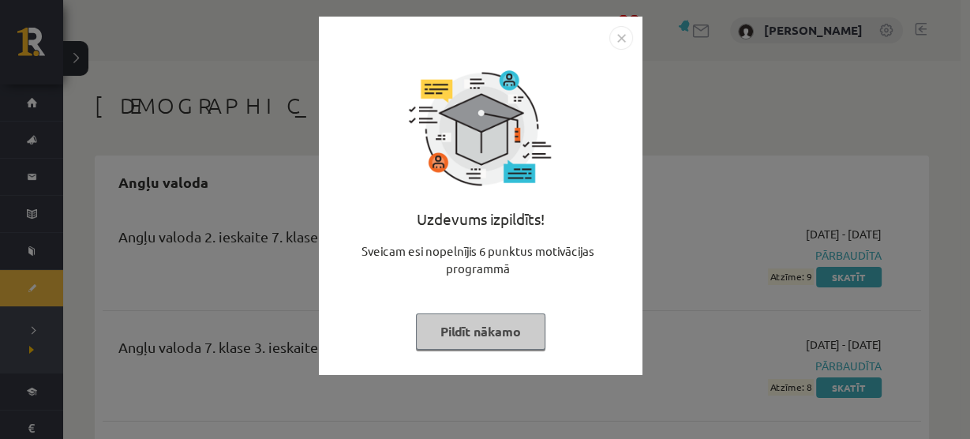
click at [620, 39] on img "Close" at bounding box center [621, 38] width 24 height 24
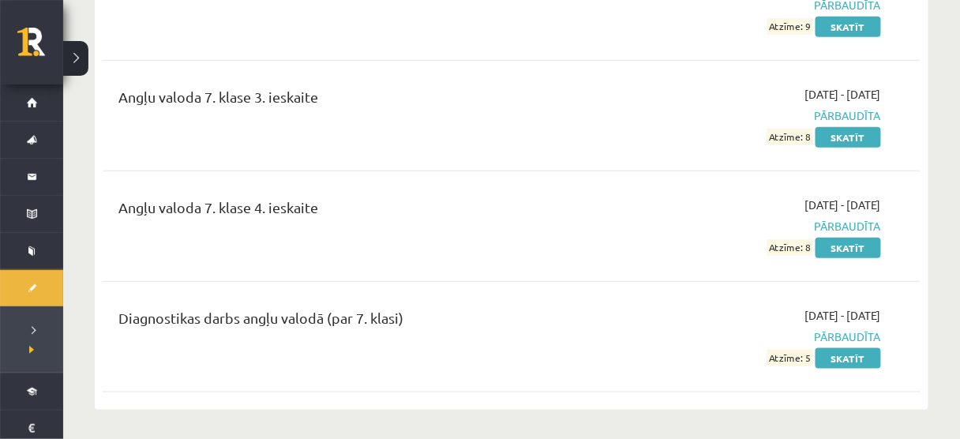
scroll to position [251, 0]
click at [857, 354] on link "Skatīt" at bounding box center [848, 357] width 66 height 21
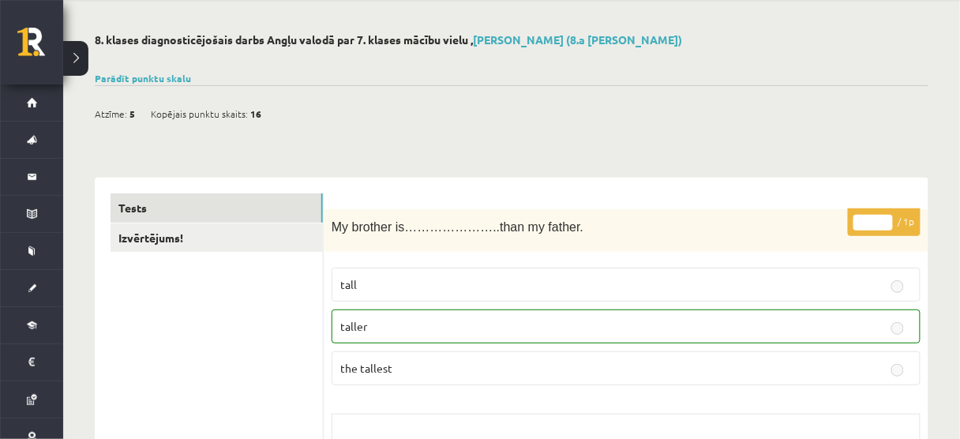
scroll to position [38, 0]
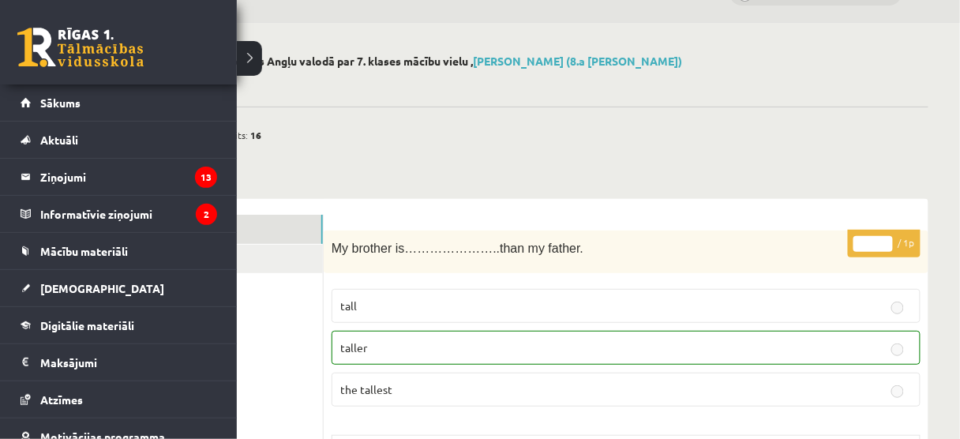
click at [47, 57] on link at bounding box center [80, 47] width 126 height 39
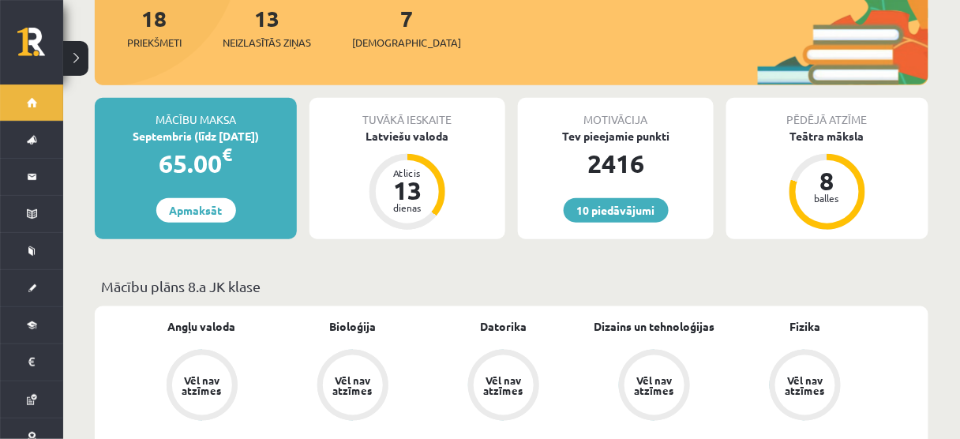
scroll to position [264, 0]
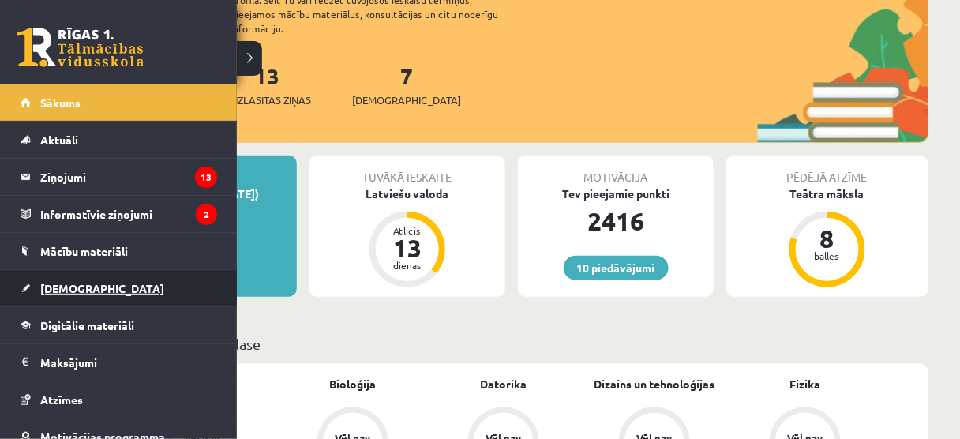
click at [56, 295] on link "[DEMOGRAPHIC_DATA]" at bounding box center [119, 288] width 197 height 36
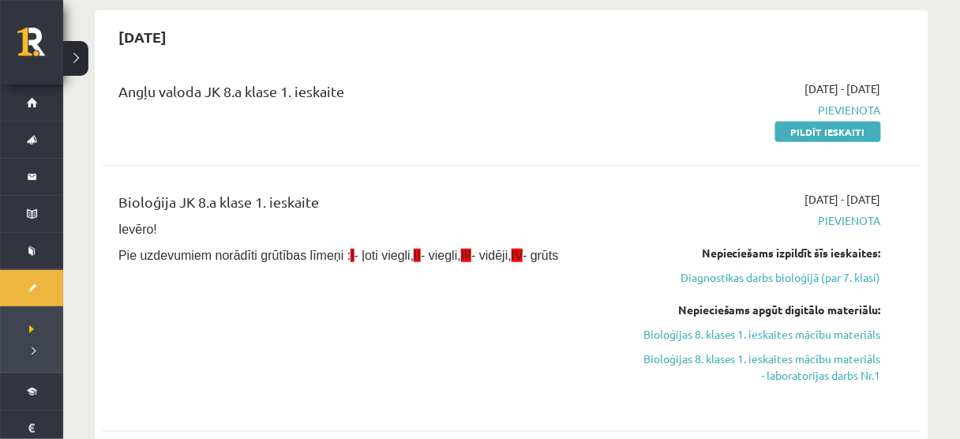
scroll to position [144, 0]
click at [828, 125] on link "Pildīt ieskaiti" at bounding box center [828, 132] width 106 height 21
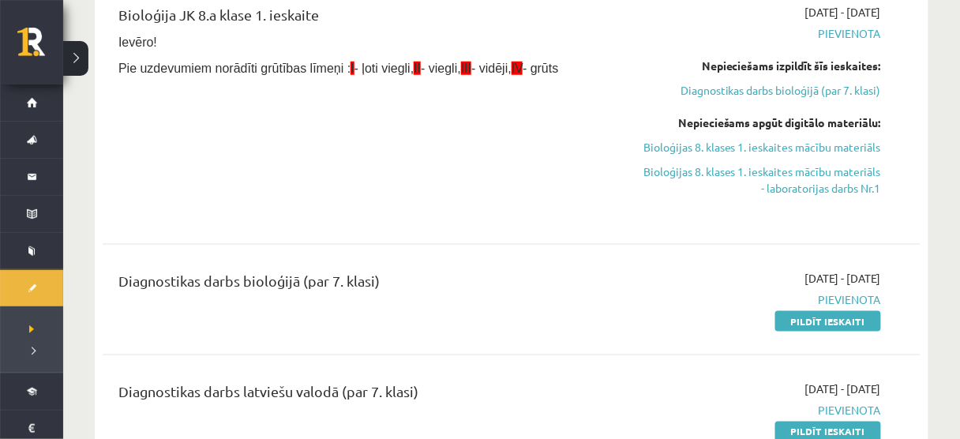
scroll to position [414, 0]
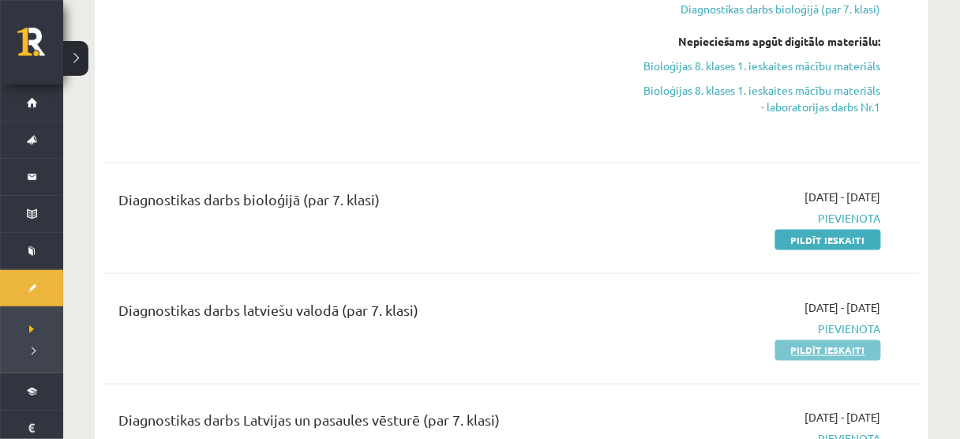
click at [864, 361] on link "Pildīt ieskaiti" at bounding box center [828, 350] width 106 height 21
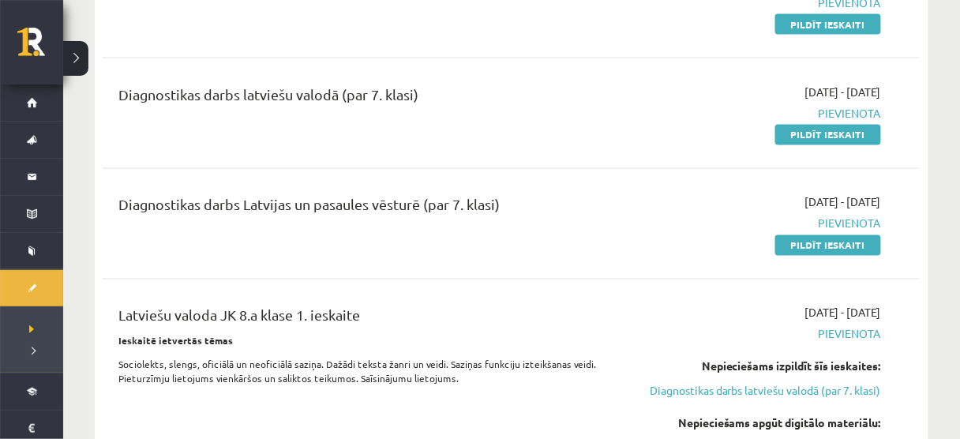
scroll to position [621, 0]
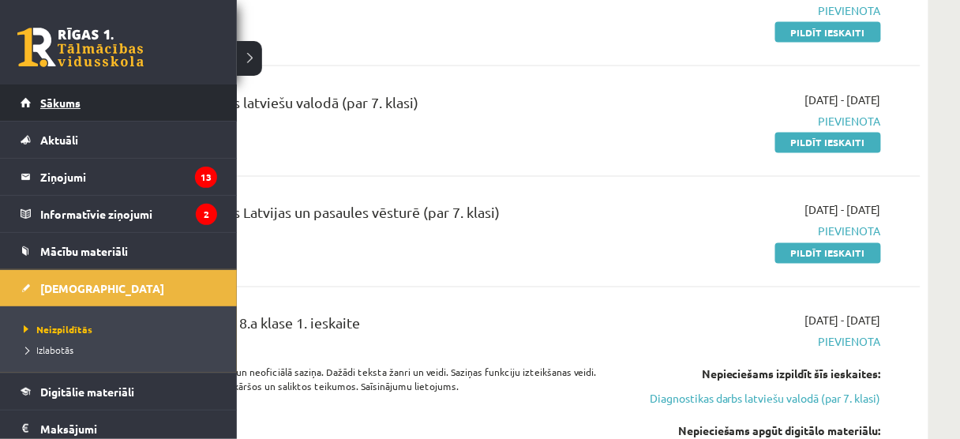
click at [79, 93] on link "Sākums" at bounding box center [119, 102] width 197 height 36
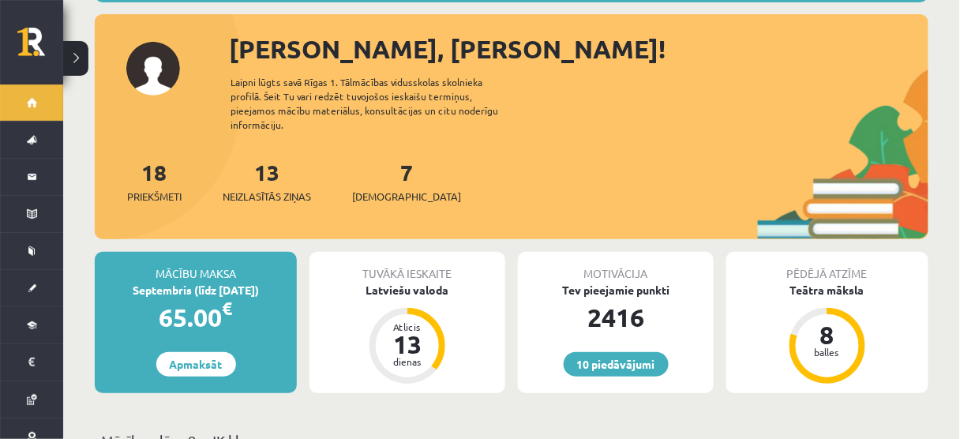
scroll to position [168, 0]
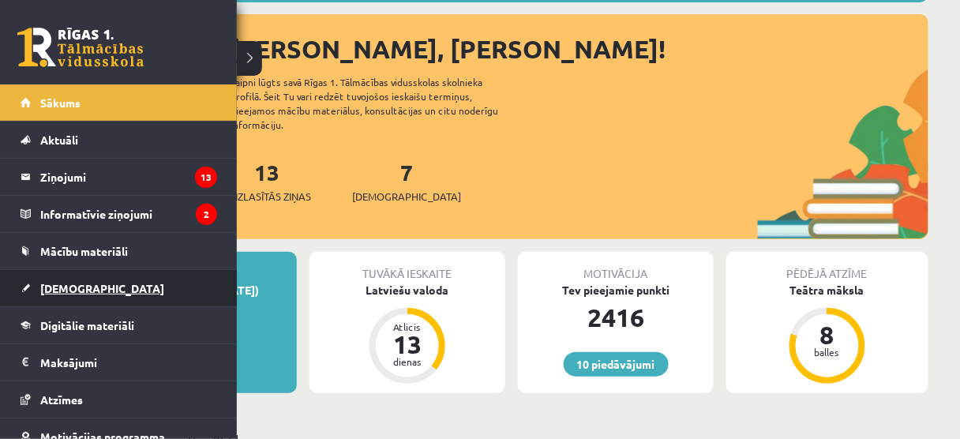
click at [78, 272] on link "[DEMOGRAPHIC_DATA]" at bounding box center [119, 288] width 197 height 36
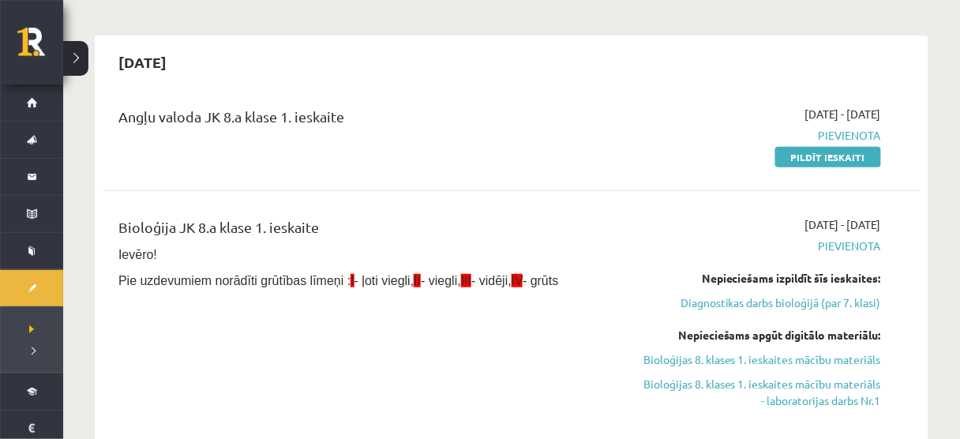
scroll to position [120, 0]
